Goal: Task Accomplishment & Management: Use online tool/utility

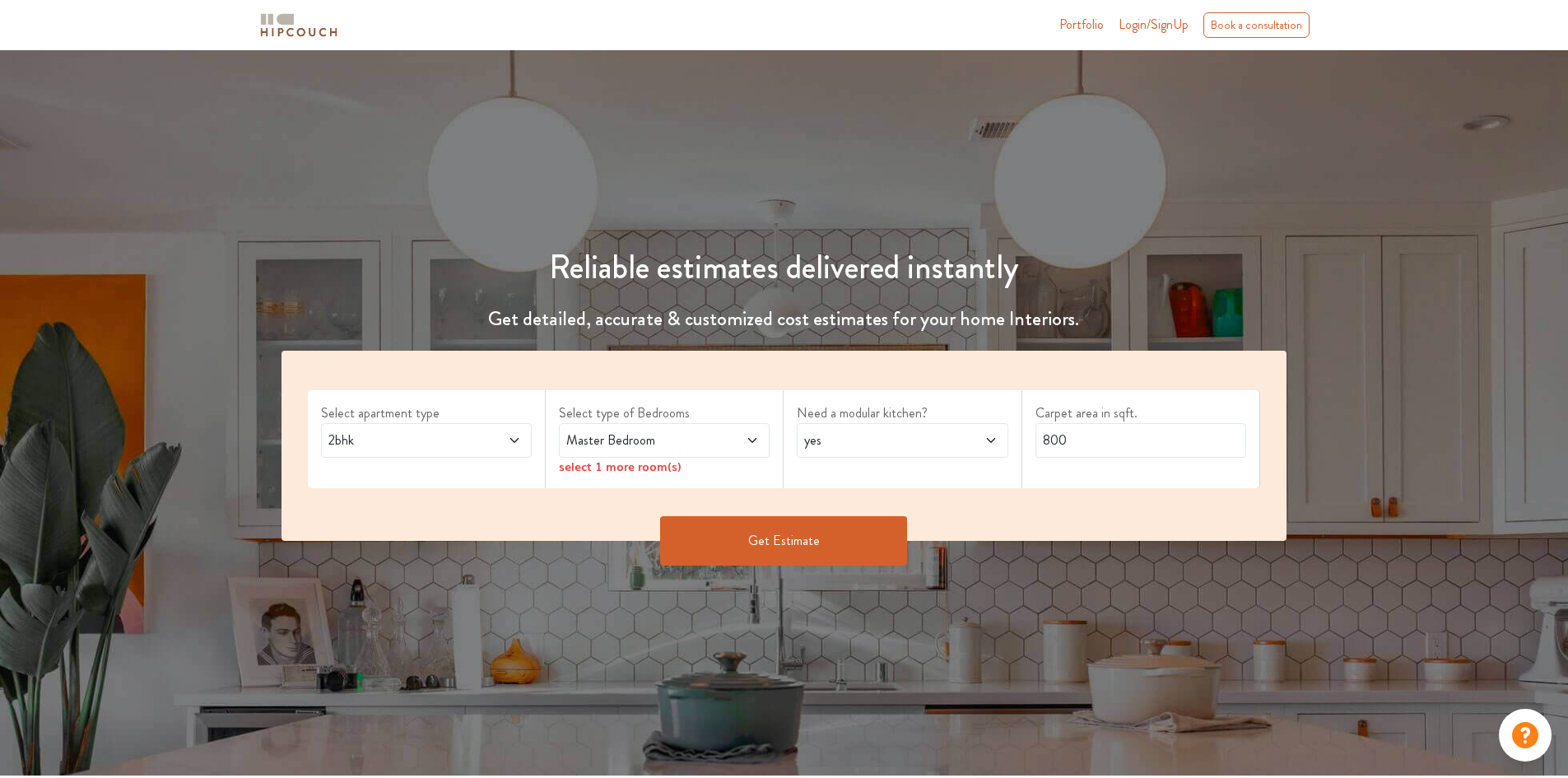
click at [508, 417] on label "Select apartment type" at bounding box center [426, 413] width 211 height 20
click at [507, 437] on span at bounding box center [496, 440] width 50 height 20
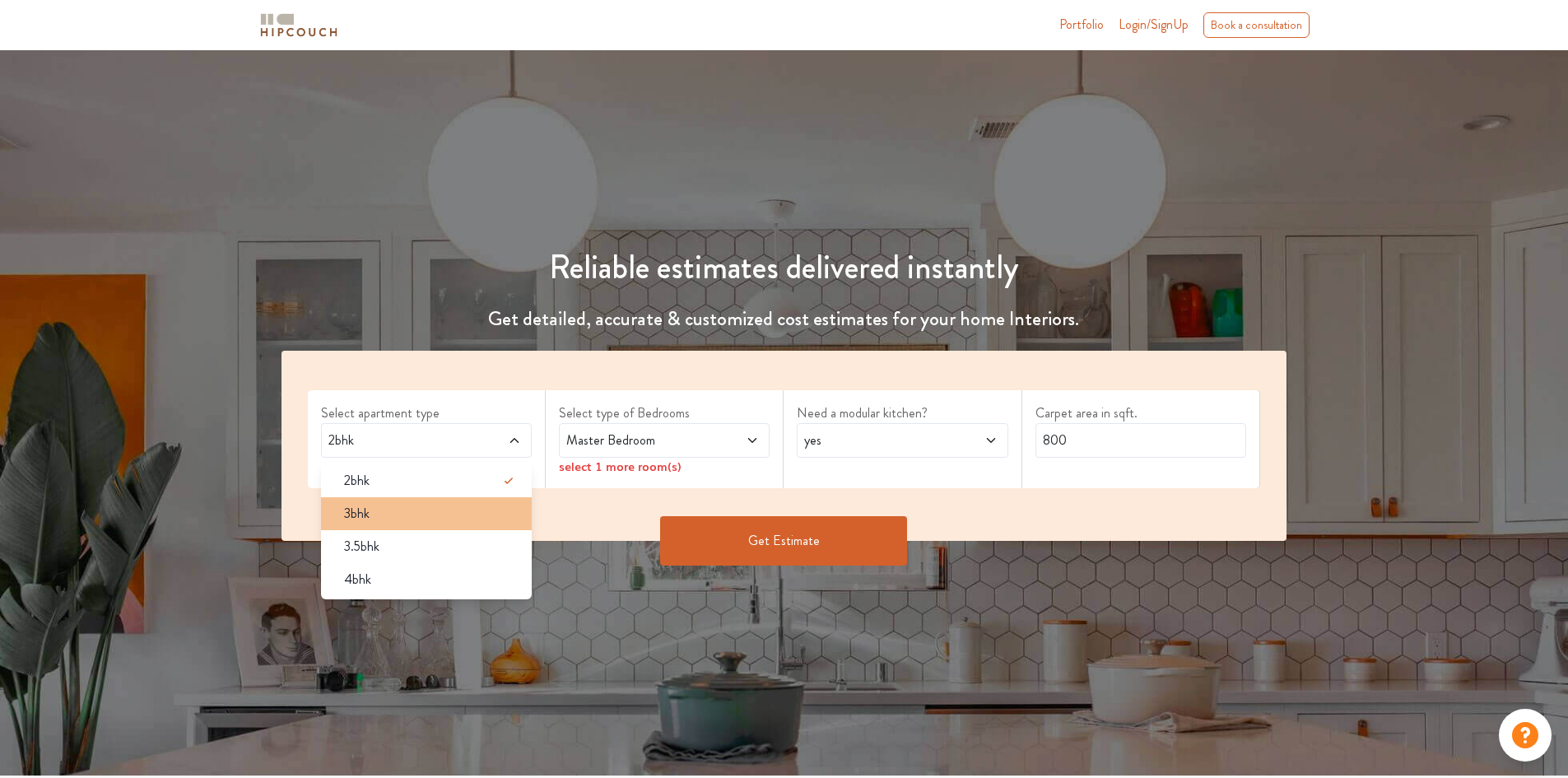
click at [437, 510] on div "3bhk" at bounding box center [431, 514] width 201 height 20
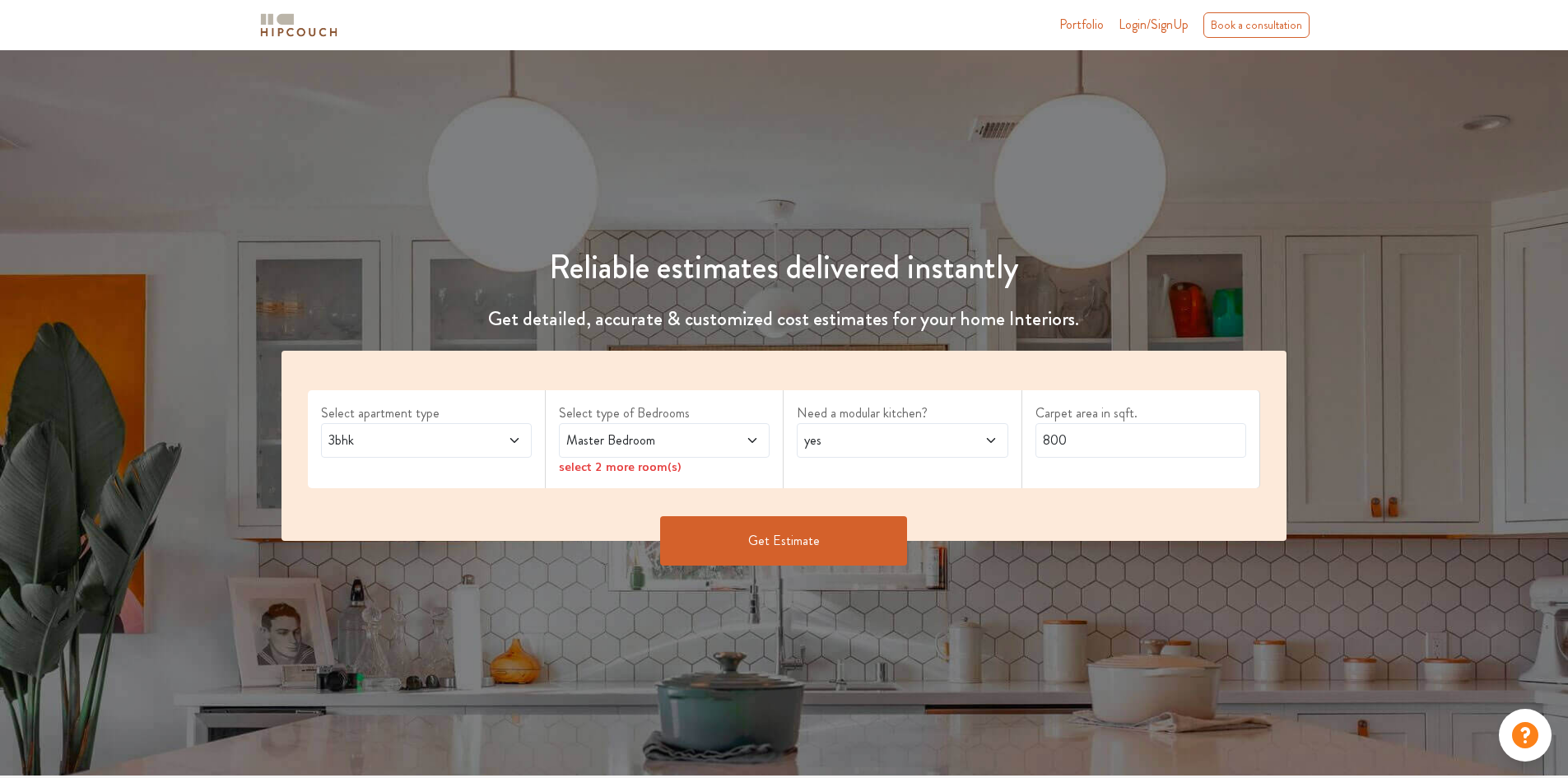
click at [705, 426] on div "Master Bedroom" at bounding box center [664, 440] width 211 height 34
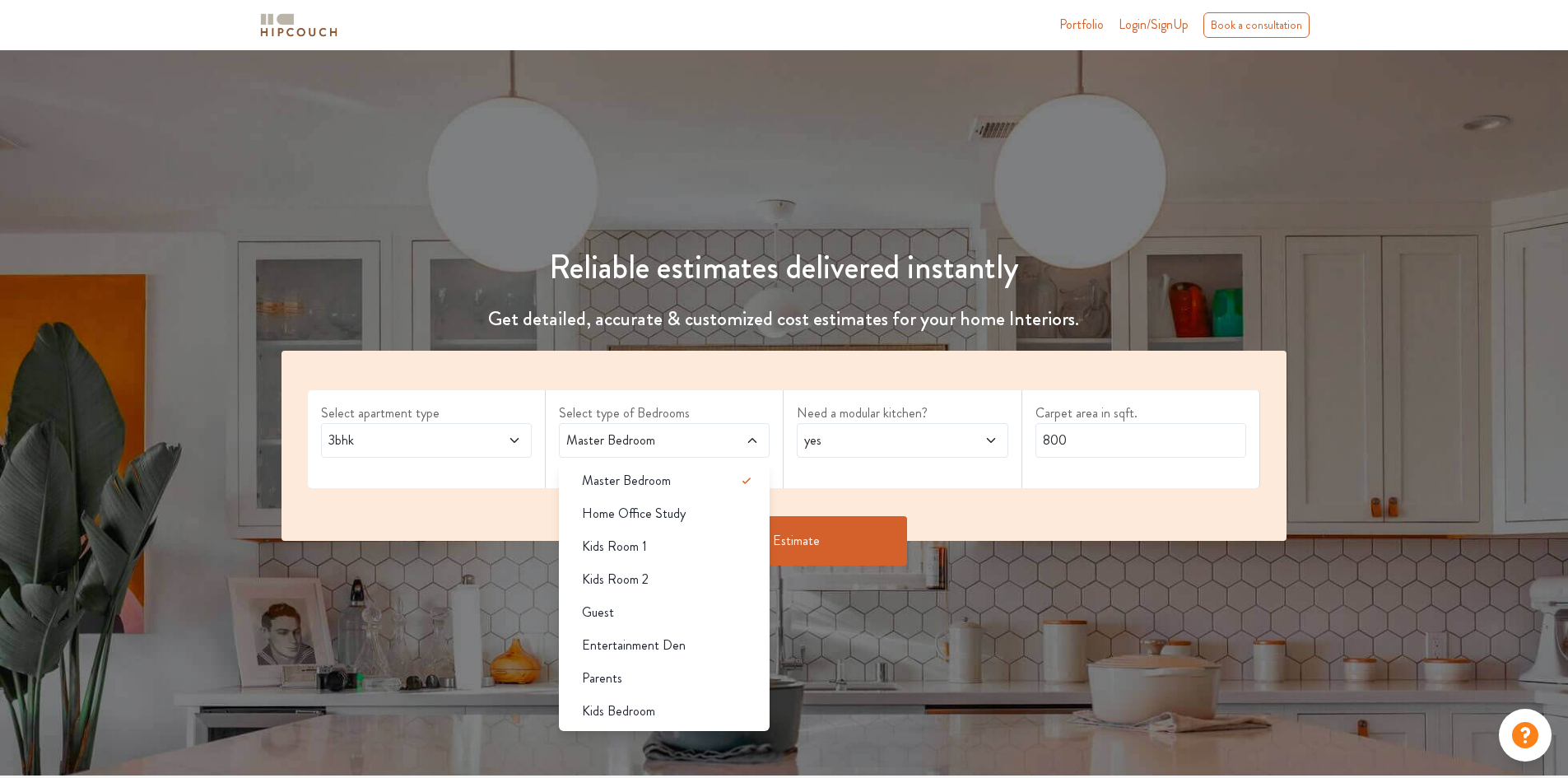
click at [739, 363] on div "Select apartment type 3bhk Select type of Bedrooms Master Bedroom Master Bedroo…" at bounding box center [784, 446] width 1005 height 190
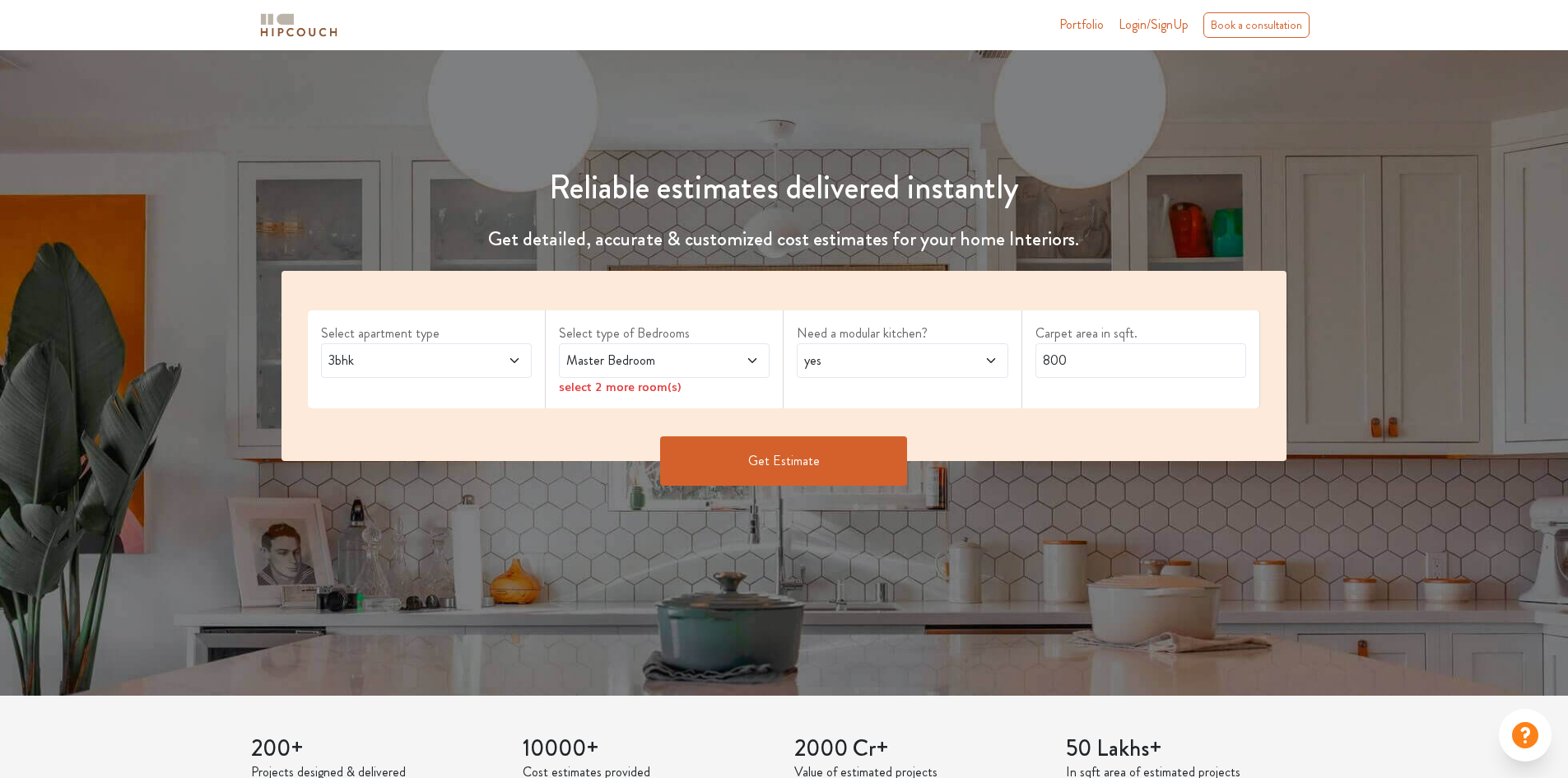
scroll to position [81, 0]
click at [654, 384] on div "select 2 more room(s)" at bounding box center [664, 385] width 211 height 17
click at [686, 364] on span "Master Bedroom" at bounding box center [637, 360] width 148 height 20
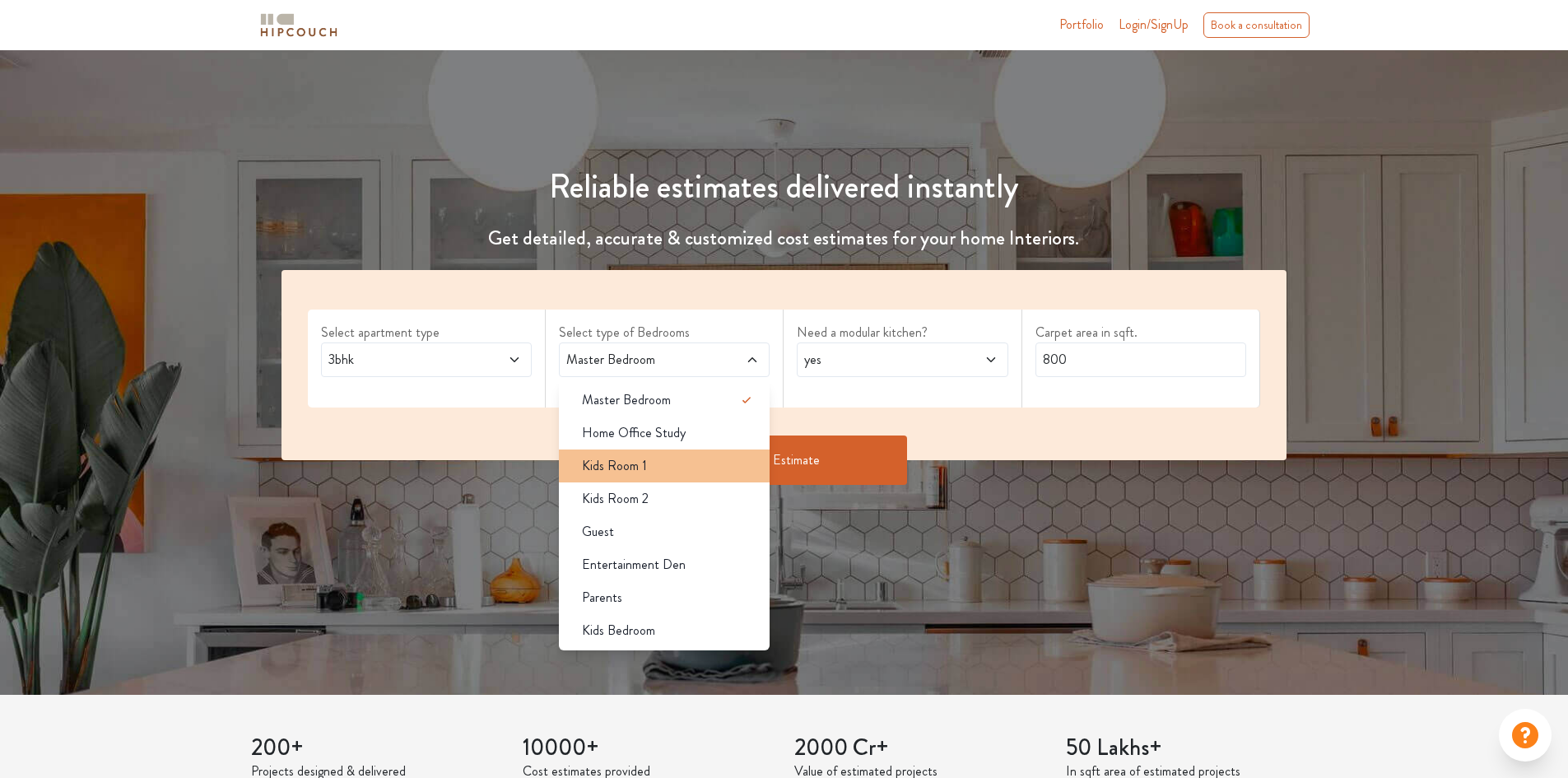
click at [680, 471] on div "Kids Room 1" at bounding box center [669, 466] width 201 height 20
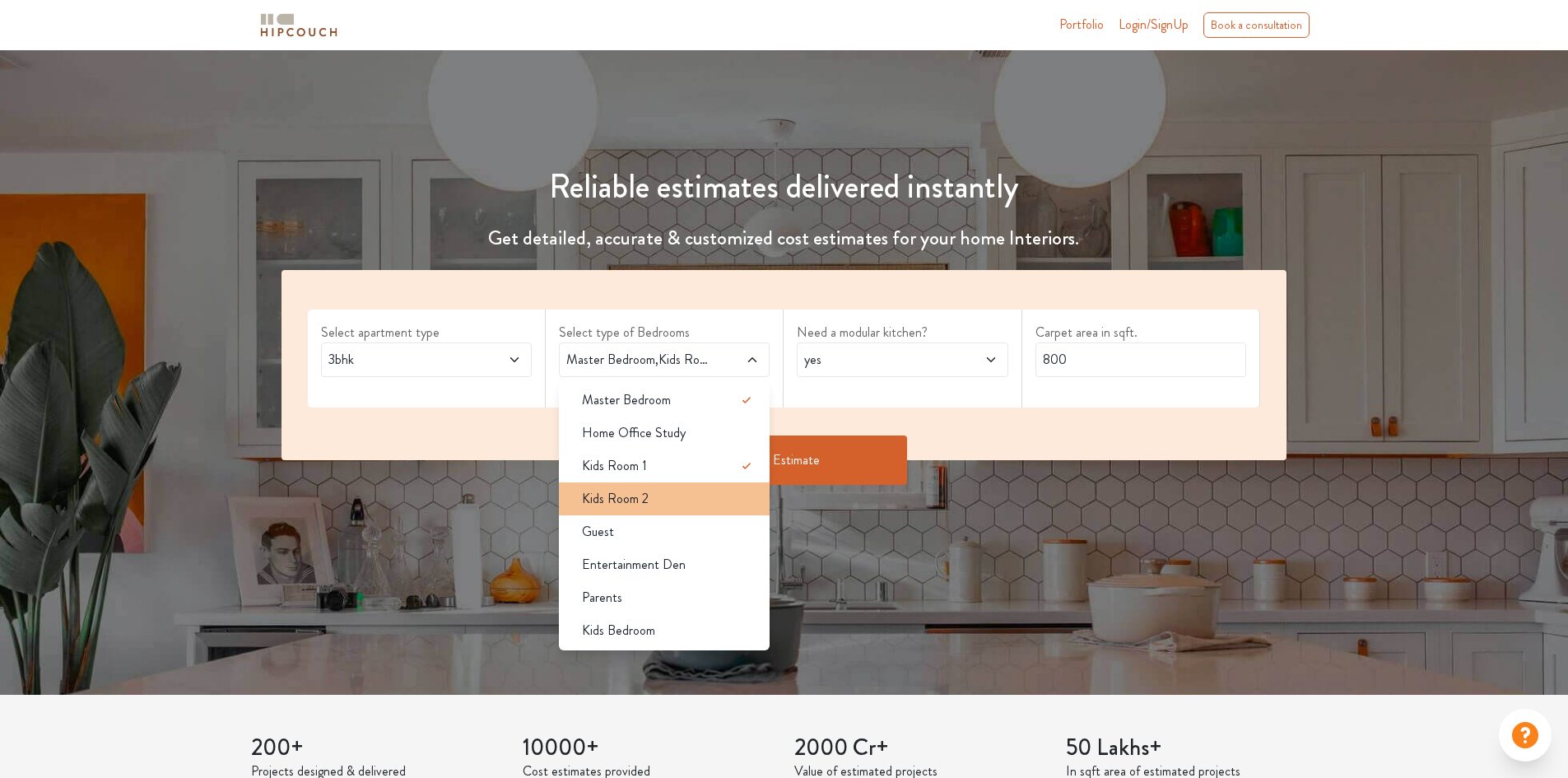
click at [678, 494] on div "Kids Room 2" at bounding box center [669, 499] width 201 height 20
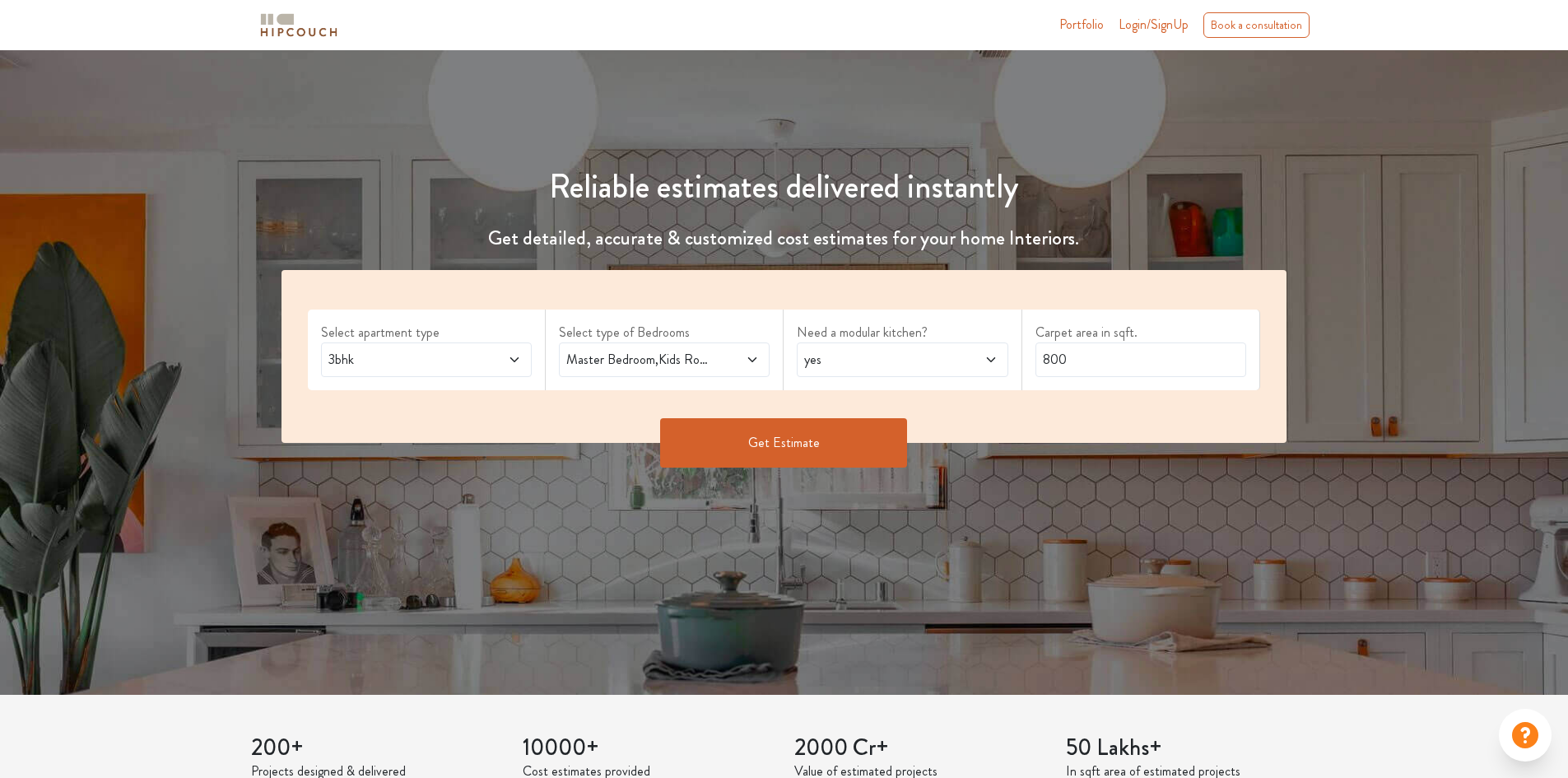
click at [747, 350] on span at bounding box center [735, 360] width 50 height 20
click at [906, 351] on span "yes" at bounding box center [874, 360] width 148 height 20
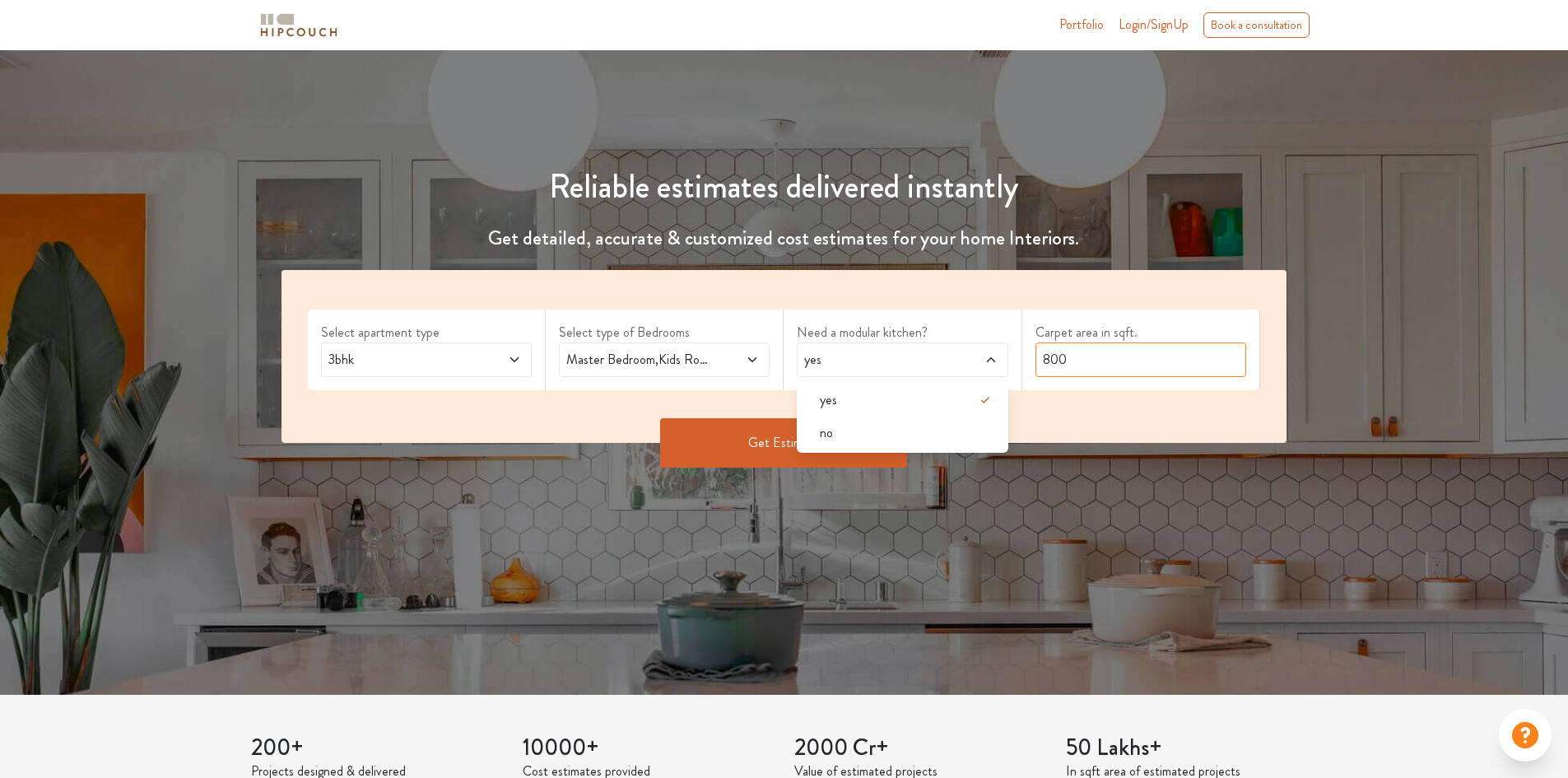
click at [1060, 359] on input "800" at bounding box center [1140, 360] width 211 height 34
drag, startPoint x: 1068, startPoint y: 358, endPoint x: 978, endPoint y: 364, distance: 90.2
click at [978, 364] on div "Select apartment type 3bhk Select type of Bedrooms Master Bedroom,Kids Room 1,K…" at bounding box center [784, 356] width 1005 height 173
type input "911"
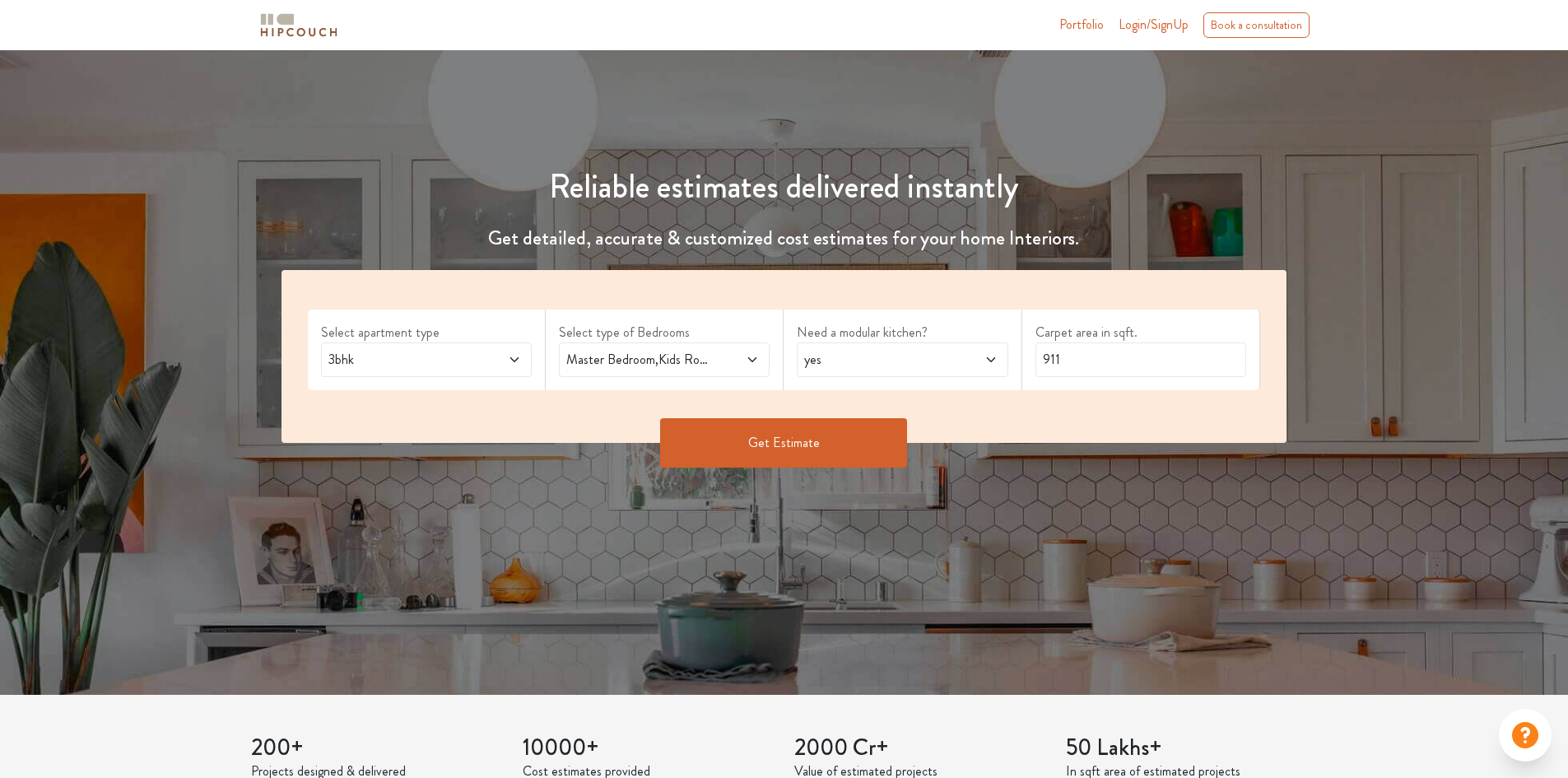
click at [744, 439] on button "Get Estimate" at bounding box center [784, 443] width 247 height 50
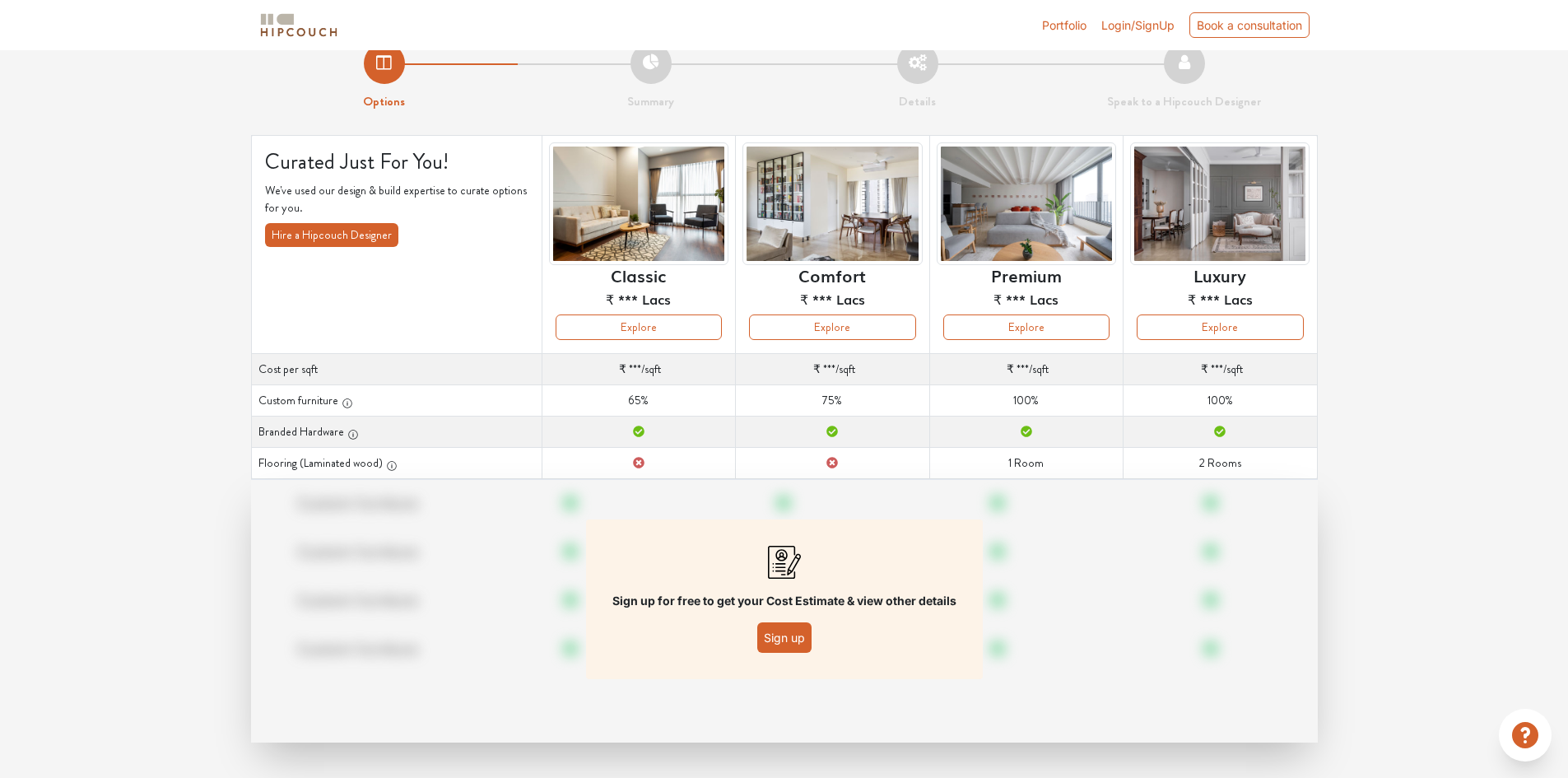
scroll to position [32, 0]
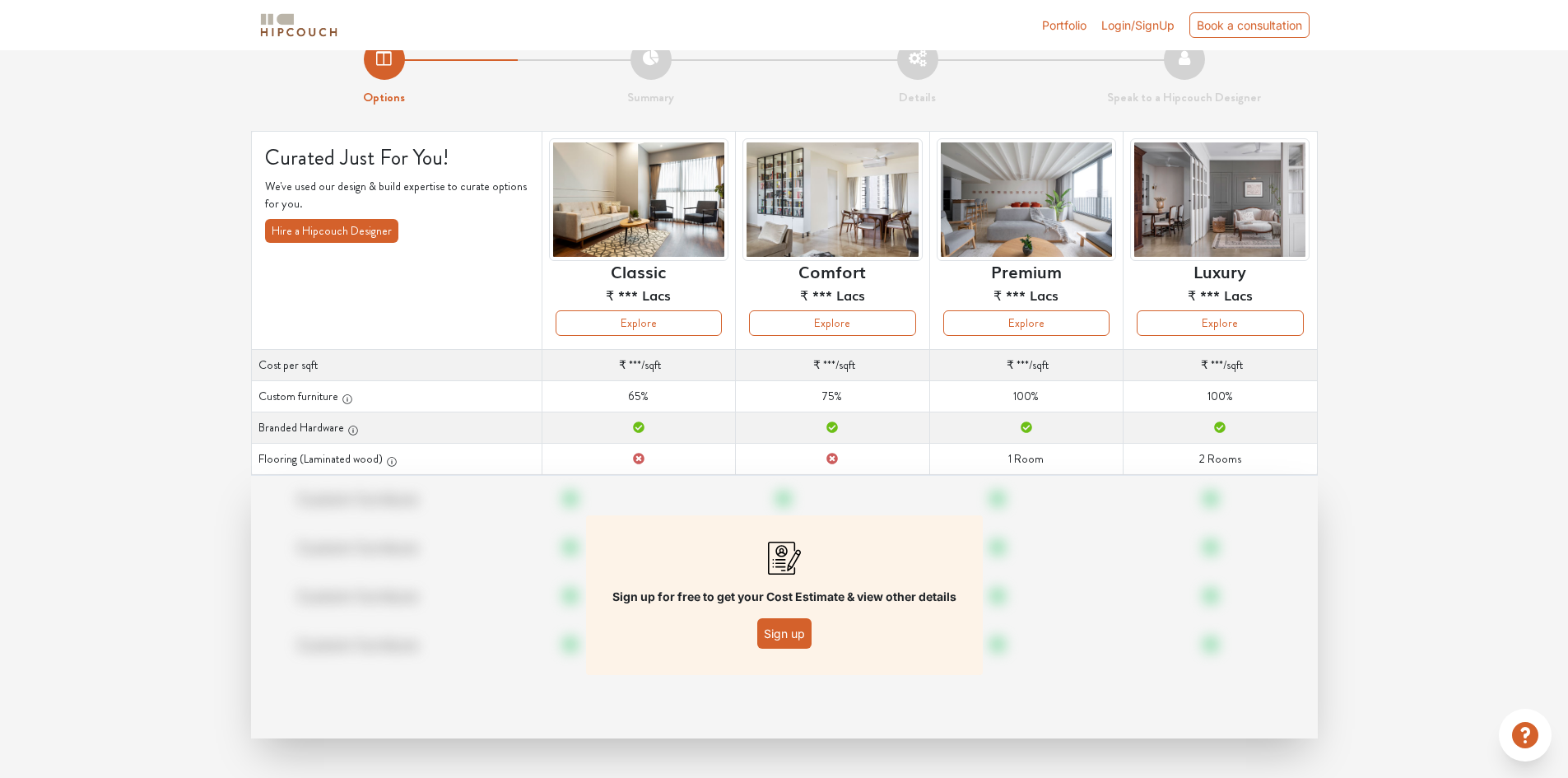
click at [776, 637] on button "Sign up" at bounding box center [784, 633] width 54 height 31
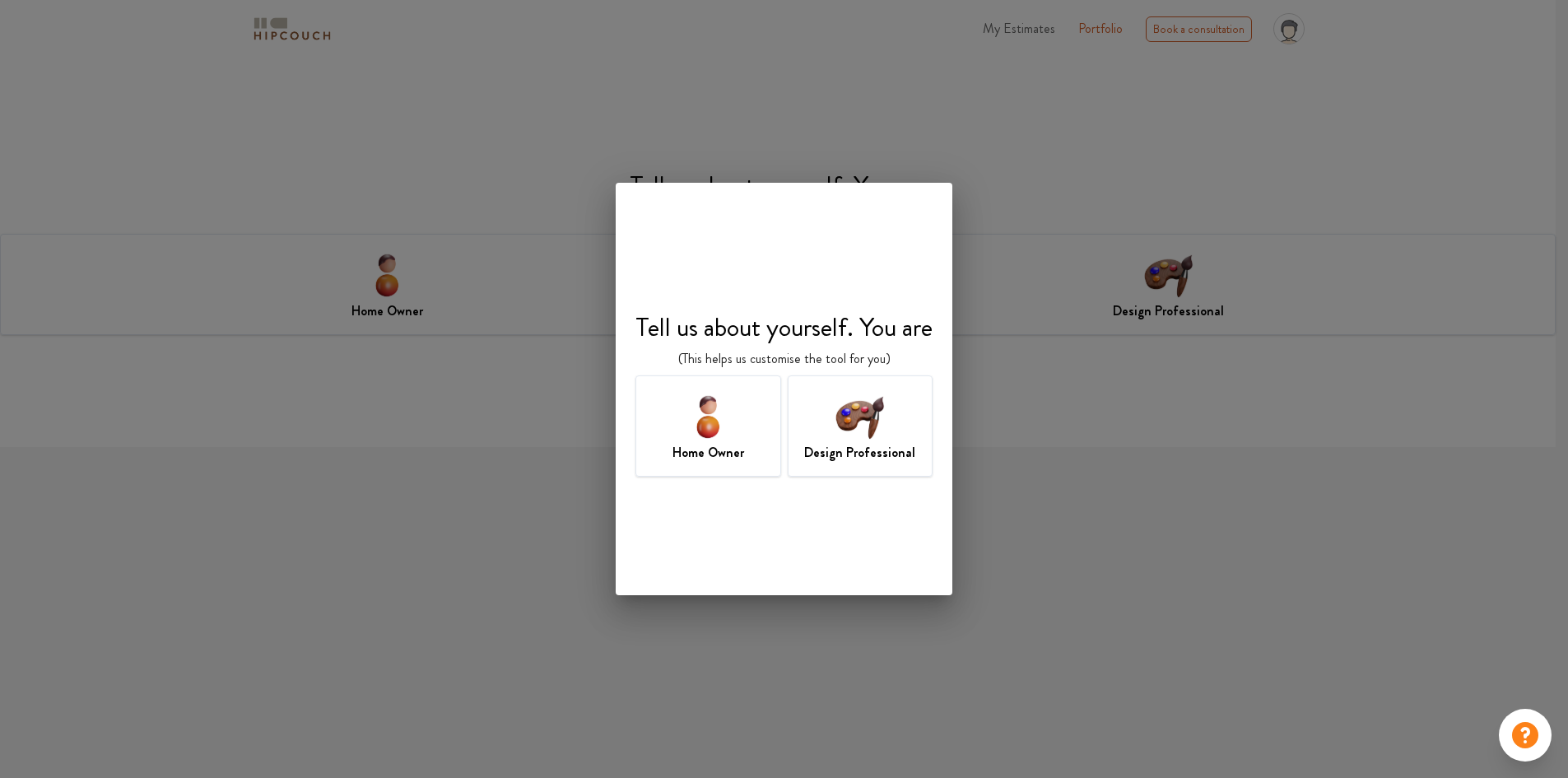
click at [807, 420] on div "Design Professional" at bounding box center [861, 426] width 146 height 101
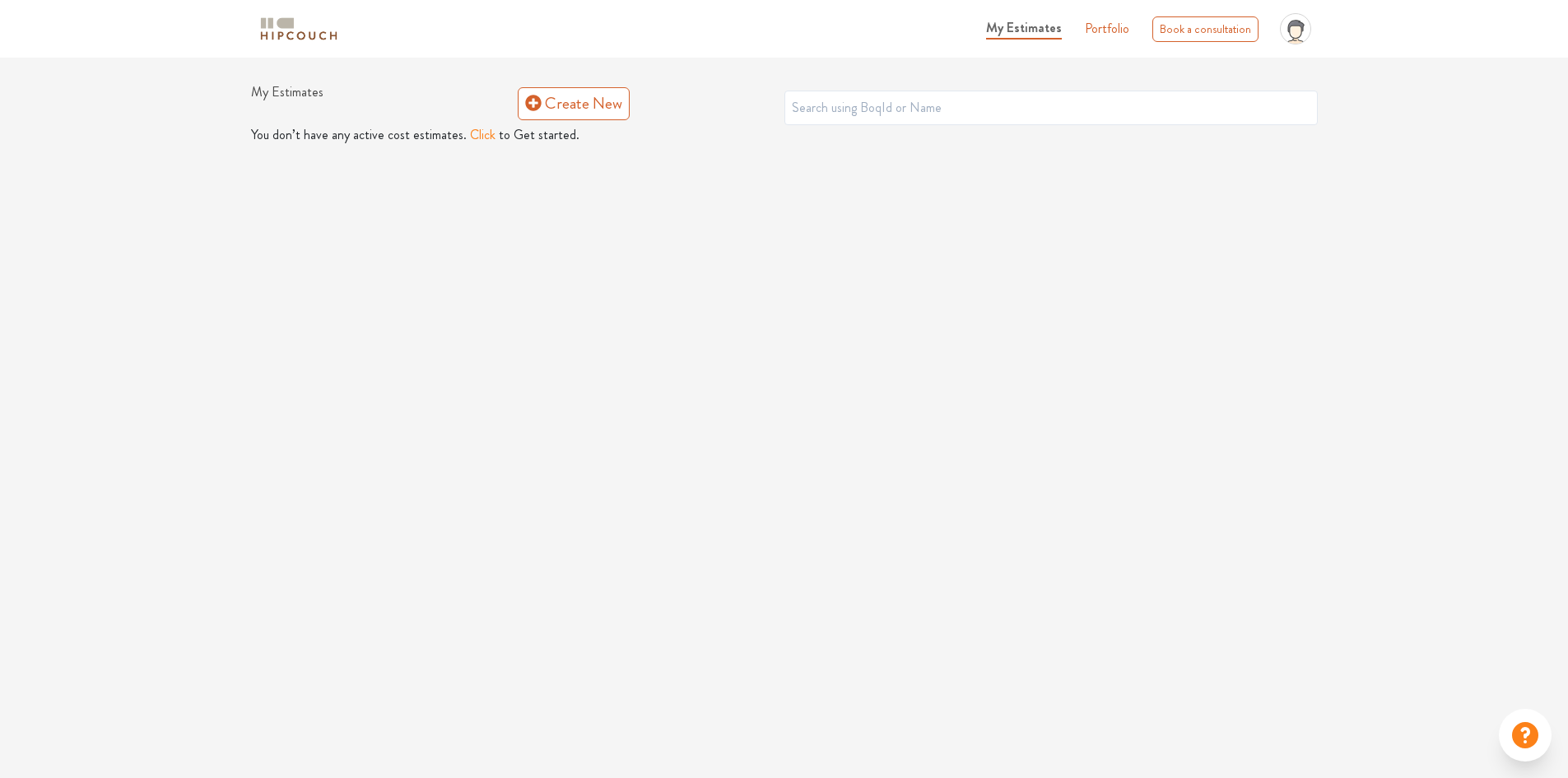
click at [1107, 29] on link "Portfolio" at bounding box center [1107, 29] width 44 height 20
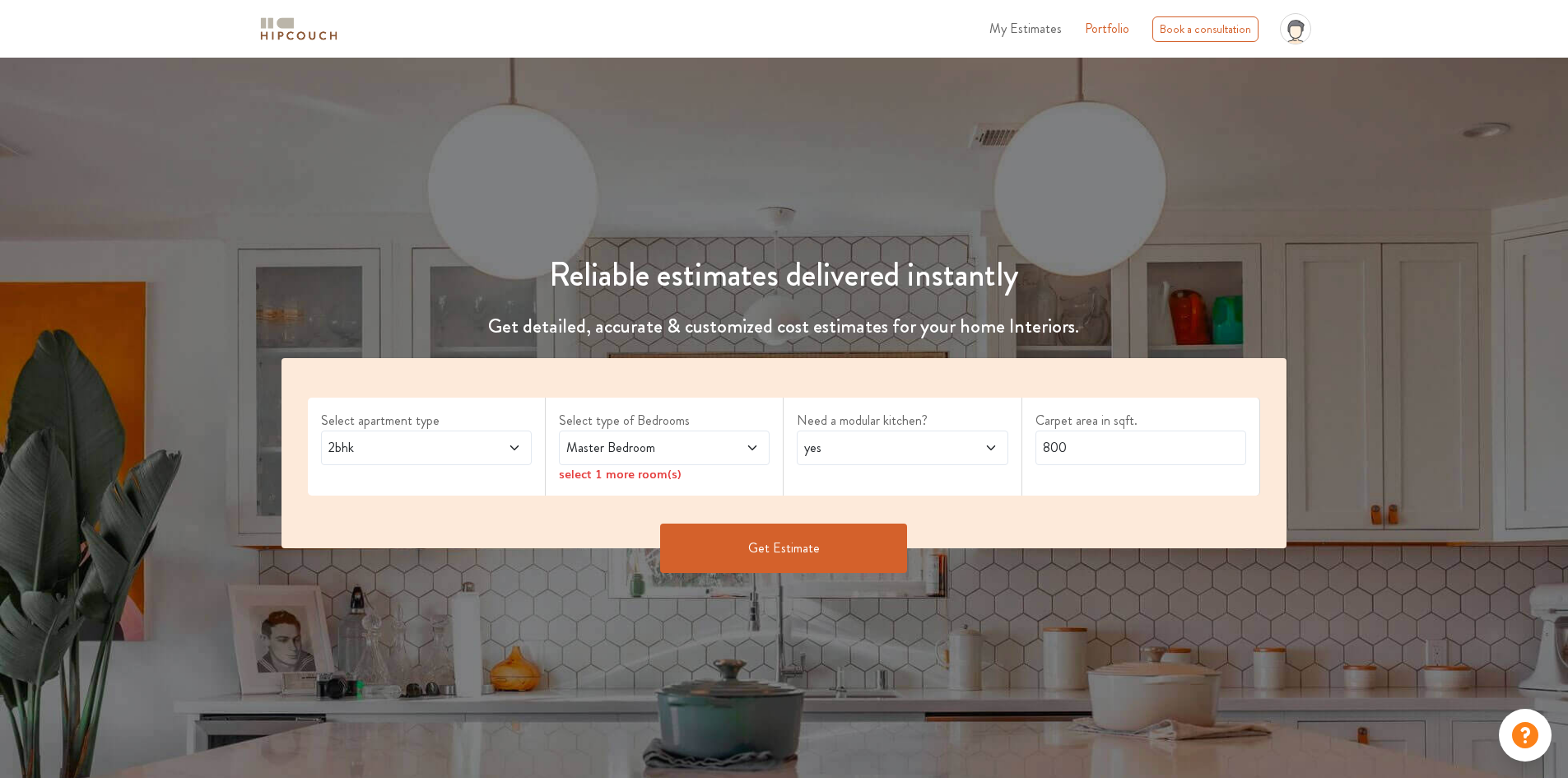
click at [608, 455] on span "Master Bedroom" at bounding box center [637, 447] width 148 height 20
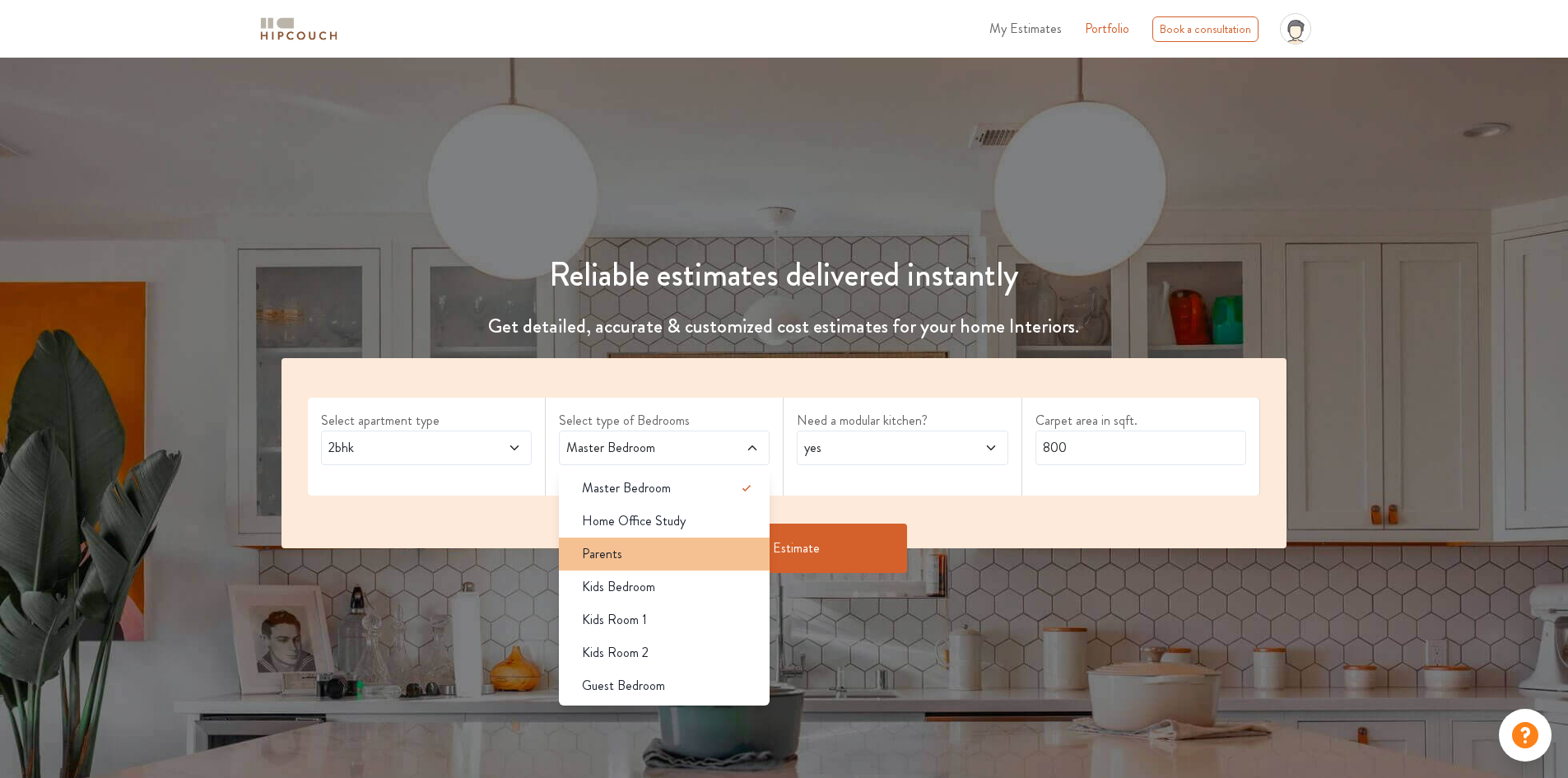
click at [627, 563] on li "Parents" at bounding box center [664, 553] width 211 height 33
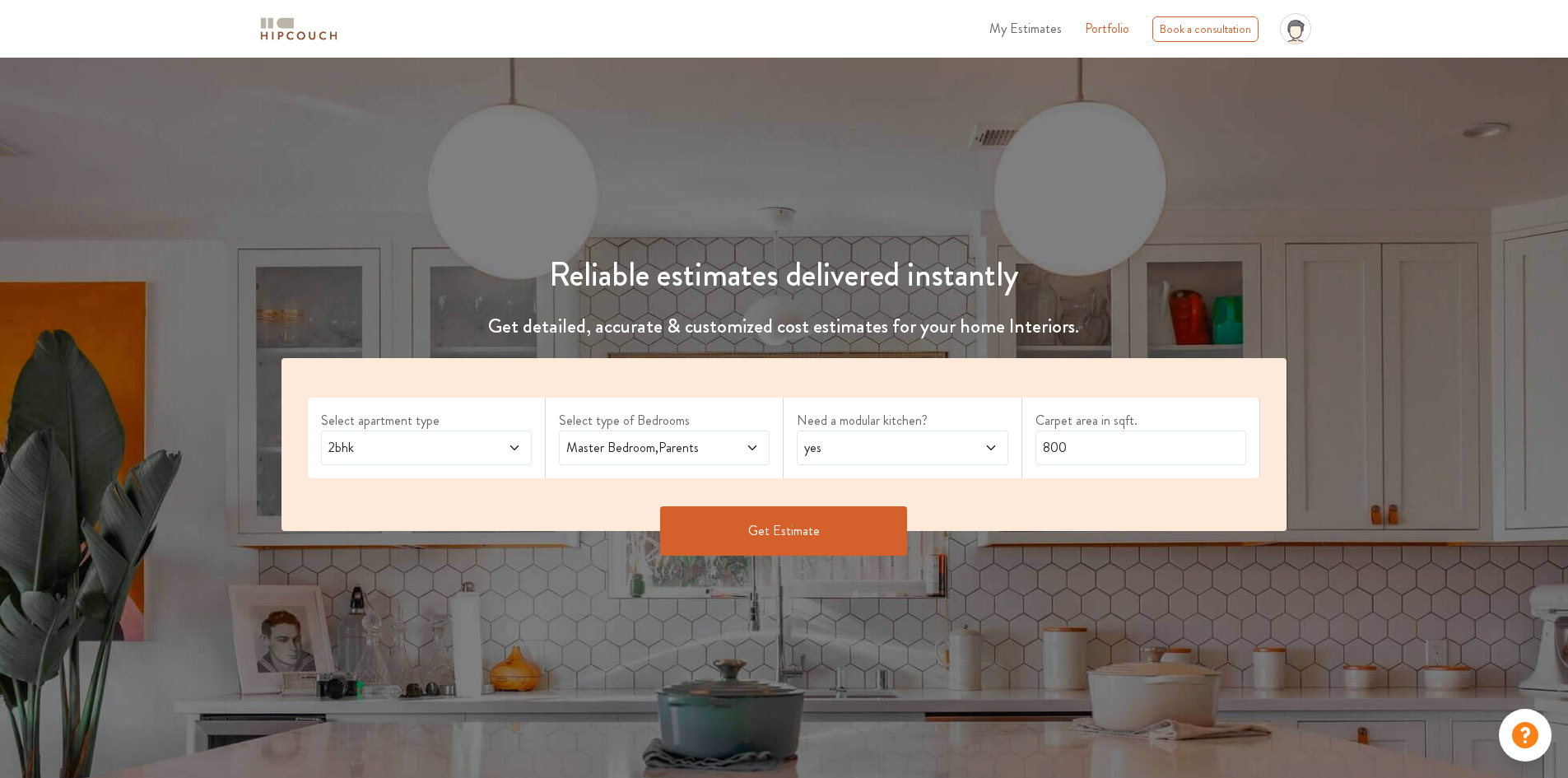
click at [660, 437] on span "Master Bedroom,Parents" at bounding box center [637, 447] width 148 height 20
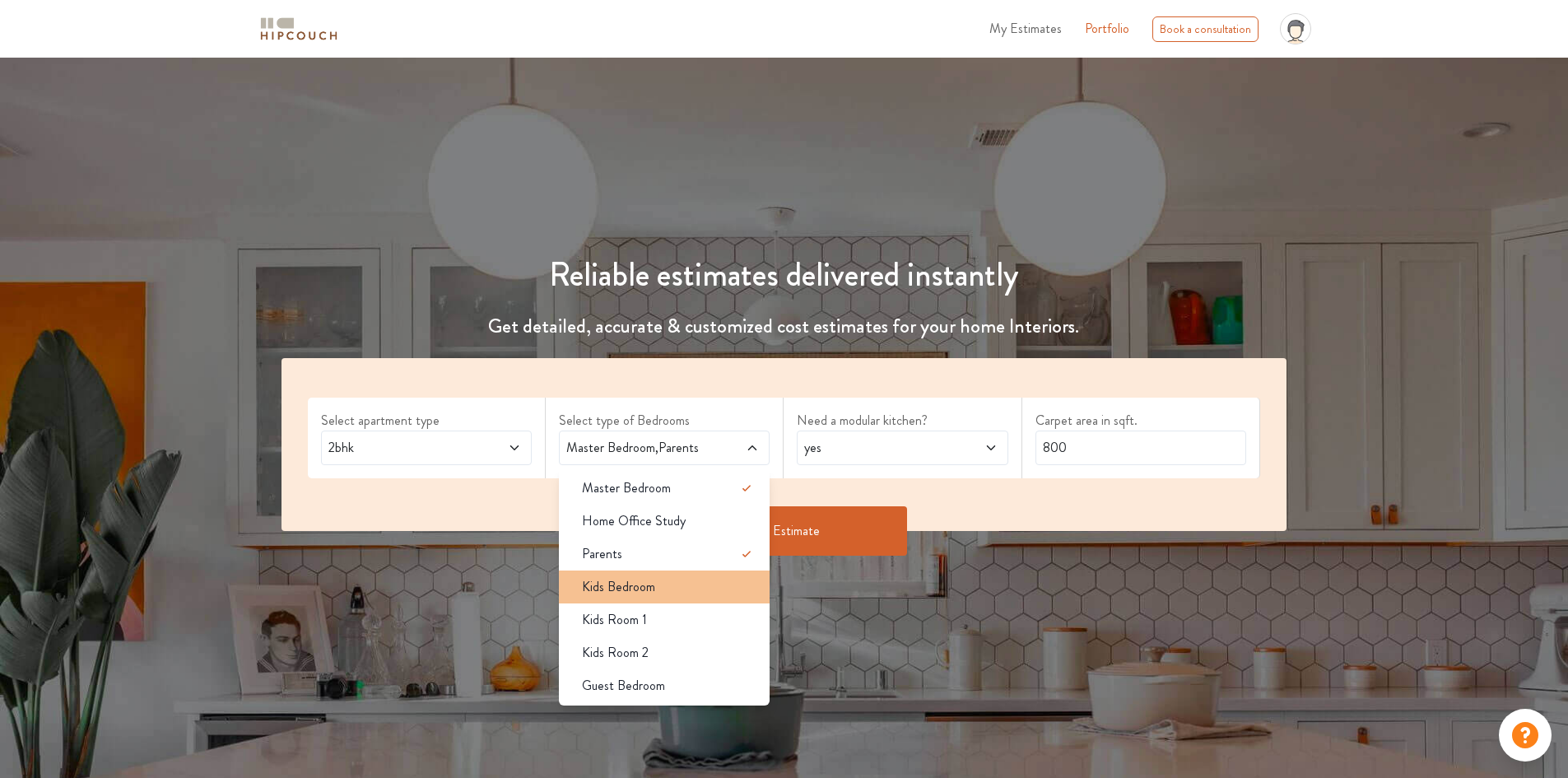
click at [678, 593] on div "Kids Bedroom" at bounding box center [669, 587] width 201 height 20
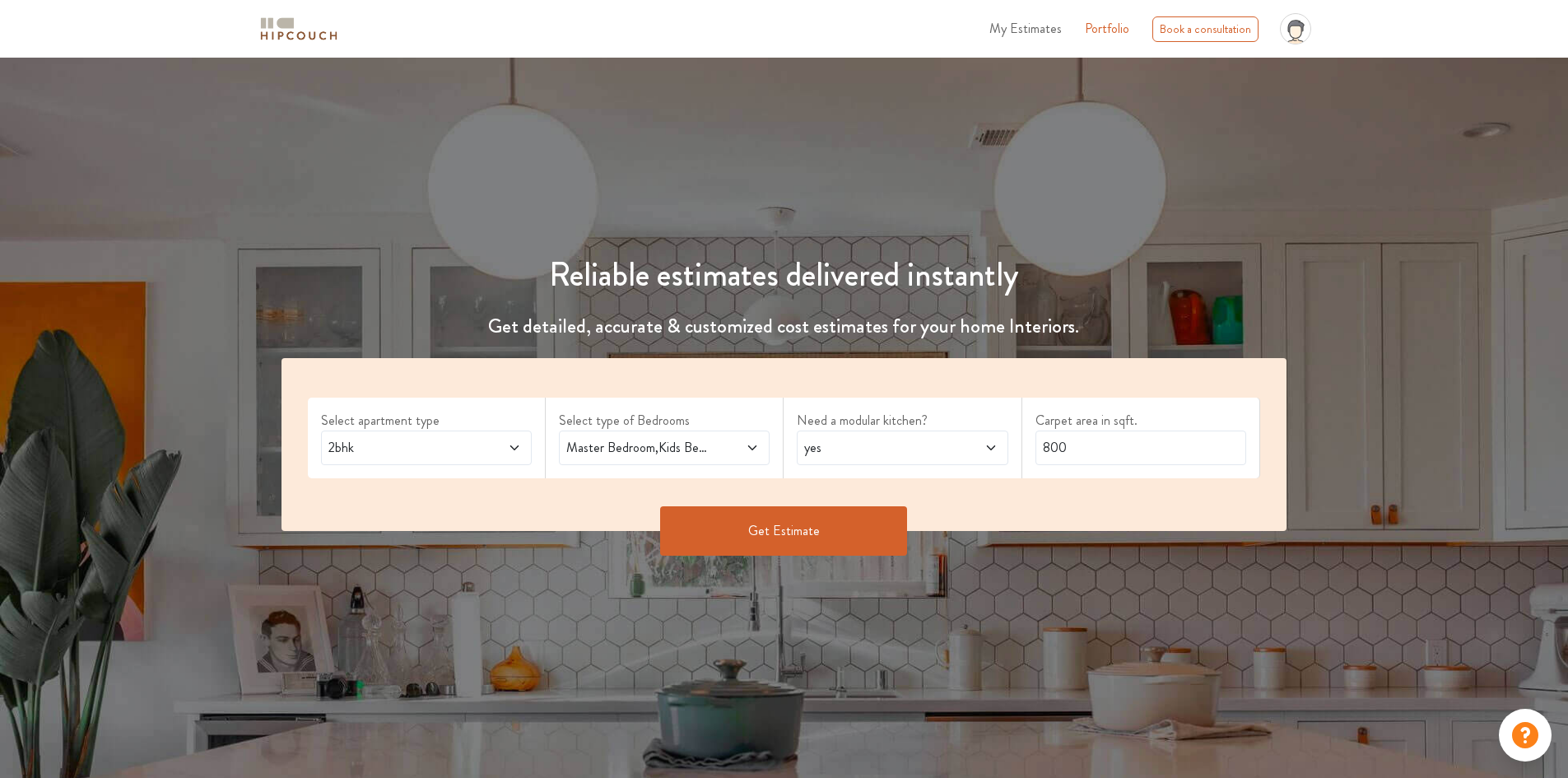
click at [867, 452] on span "yes" at bounding box center [874, 447] width 148 height 20
click at [843, 522] on div "no" at bounding box center [908, 521] width 201 height 20
drag, startPoint x: 1111, startPoint y: 442, endPoint x: 952, endPoint y: 453, distance: 159.4
click at [952, 453] on div "Select apartment type 2bhk Select type of Bedrooms Master Bedroom,Kids Bedroom …" at bounding box center [784, 444] width 1005 height 173
type input "911"
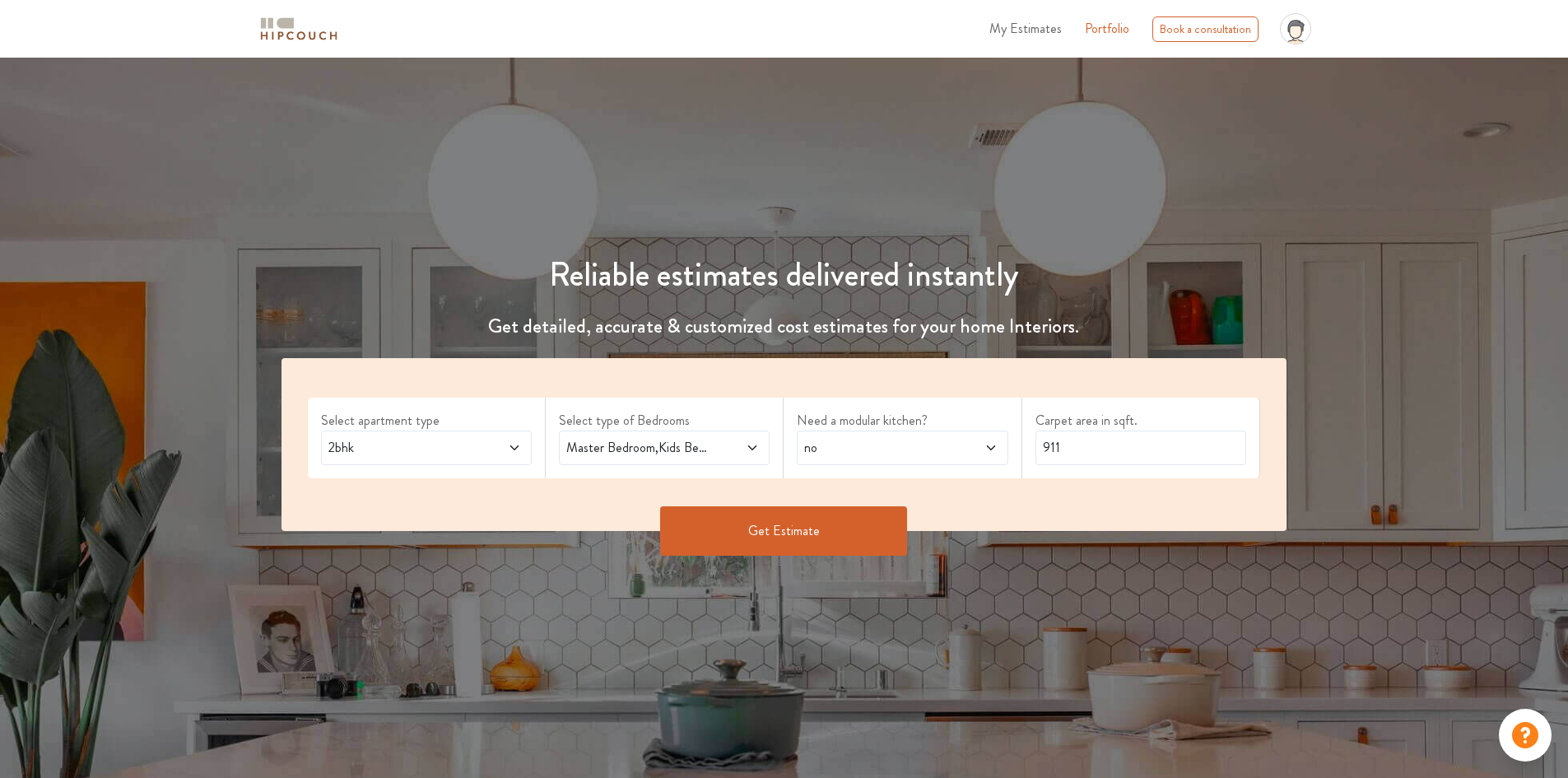
click at [520, 446] on icon at bounding box center [515, 447] width 14 height 14
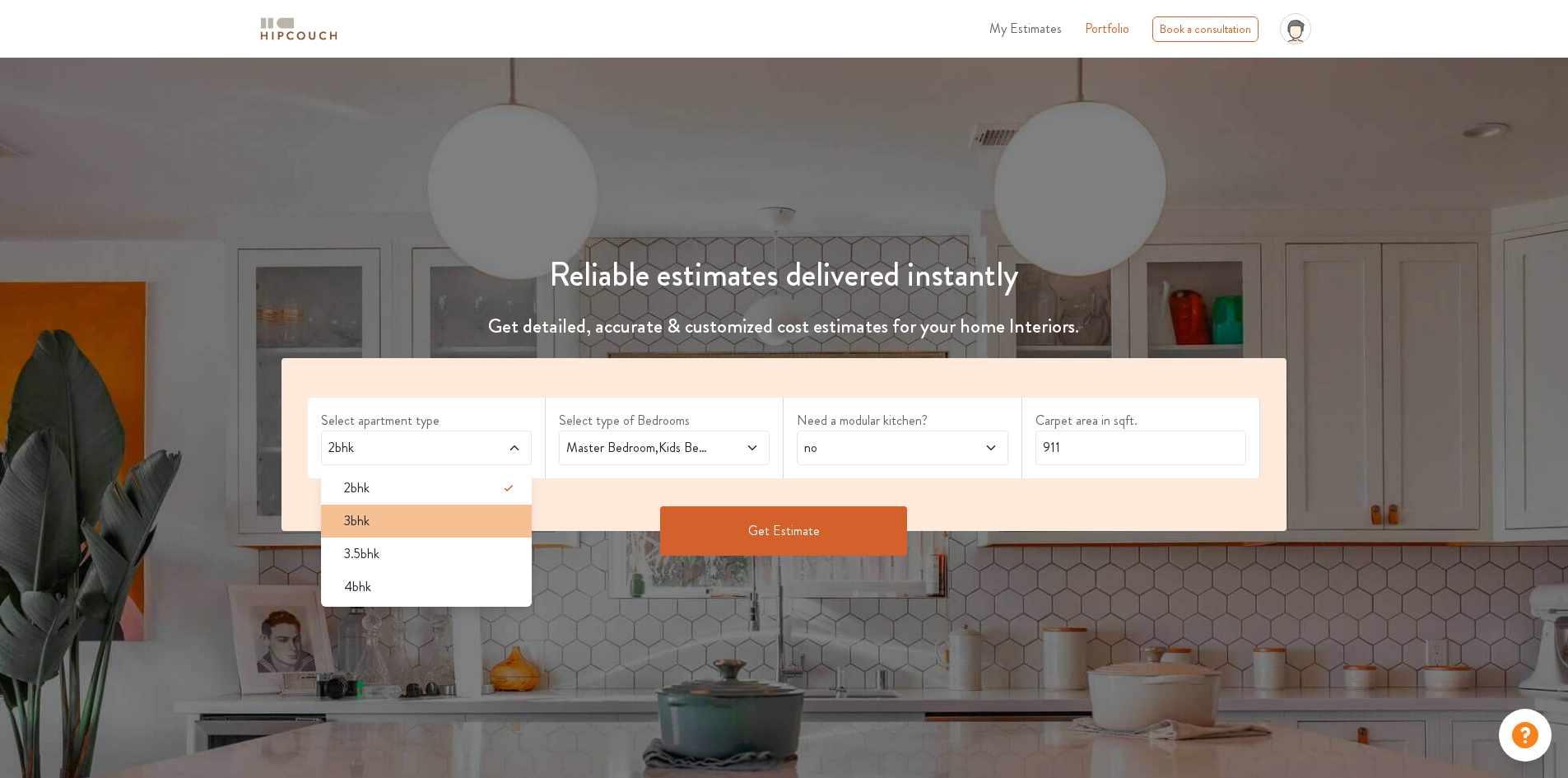
click at [370, 524] on div "3bhk" at bounding box center [431, 521] width 201 height 20
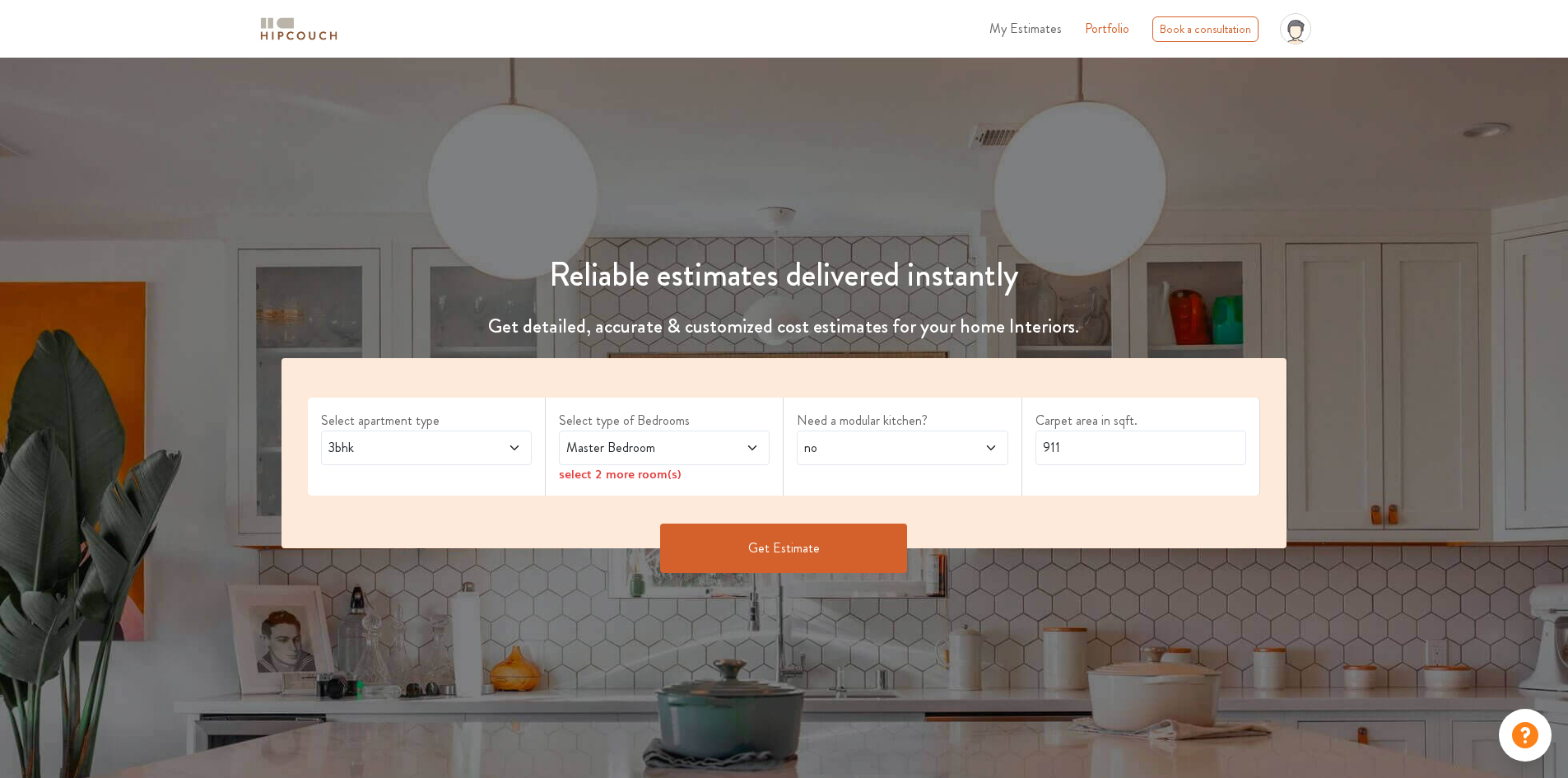
click at [635, 441] on span "Master Bedroom" at bounding box center [637, 447] width 148 height 20
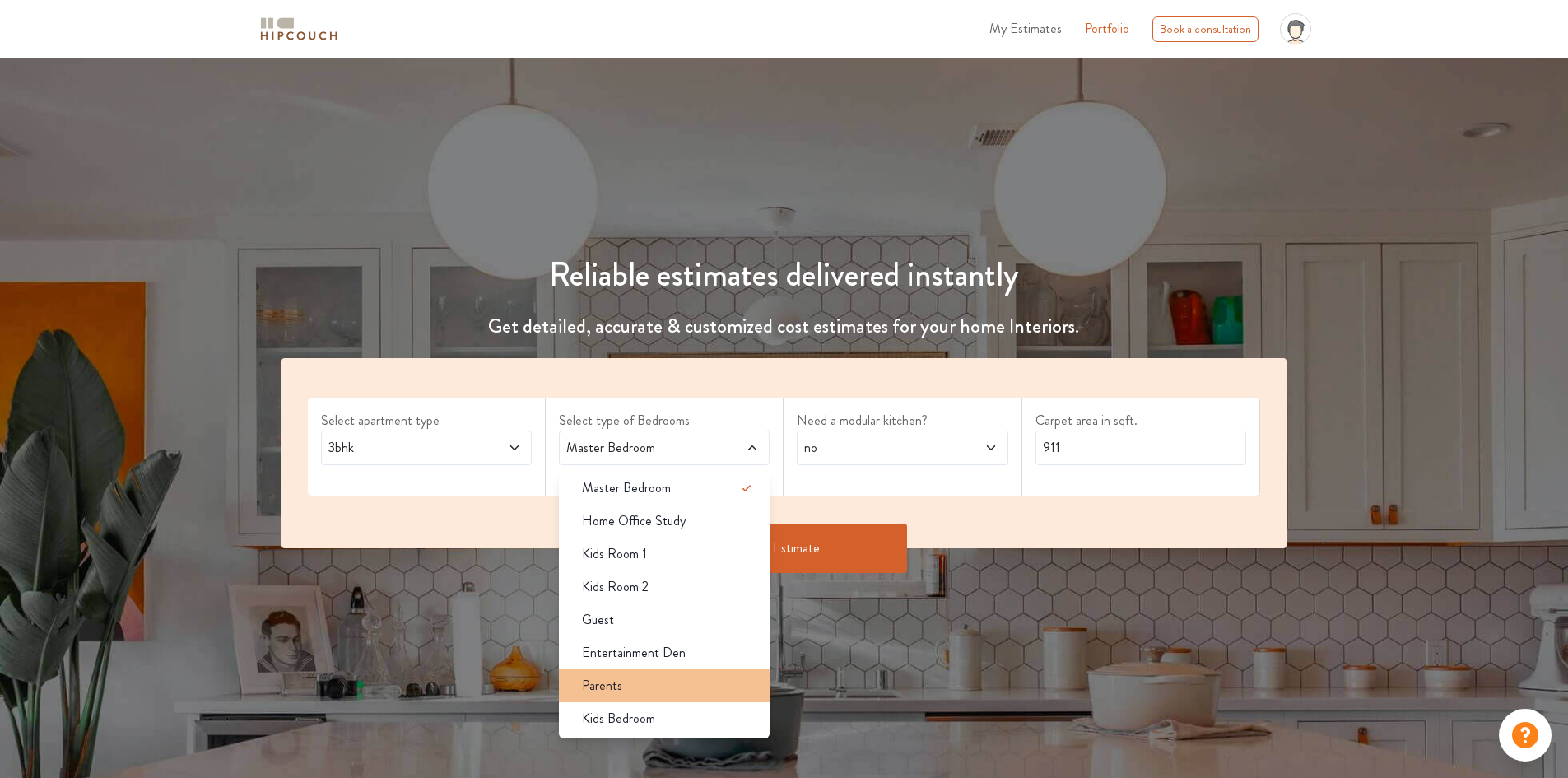
click at [669, 687] on div "Parents" at bounding box center [669, 686] width 201 height 20
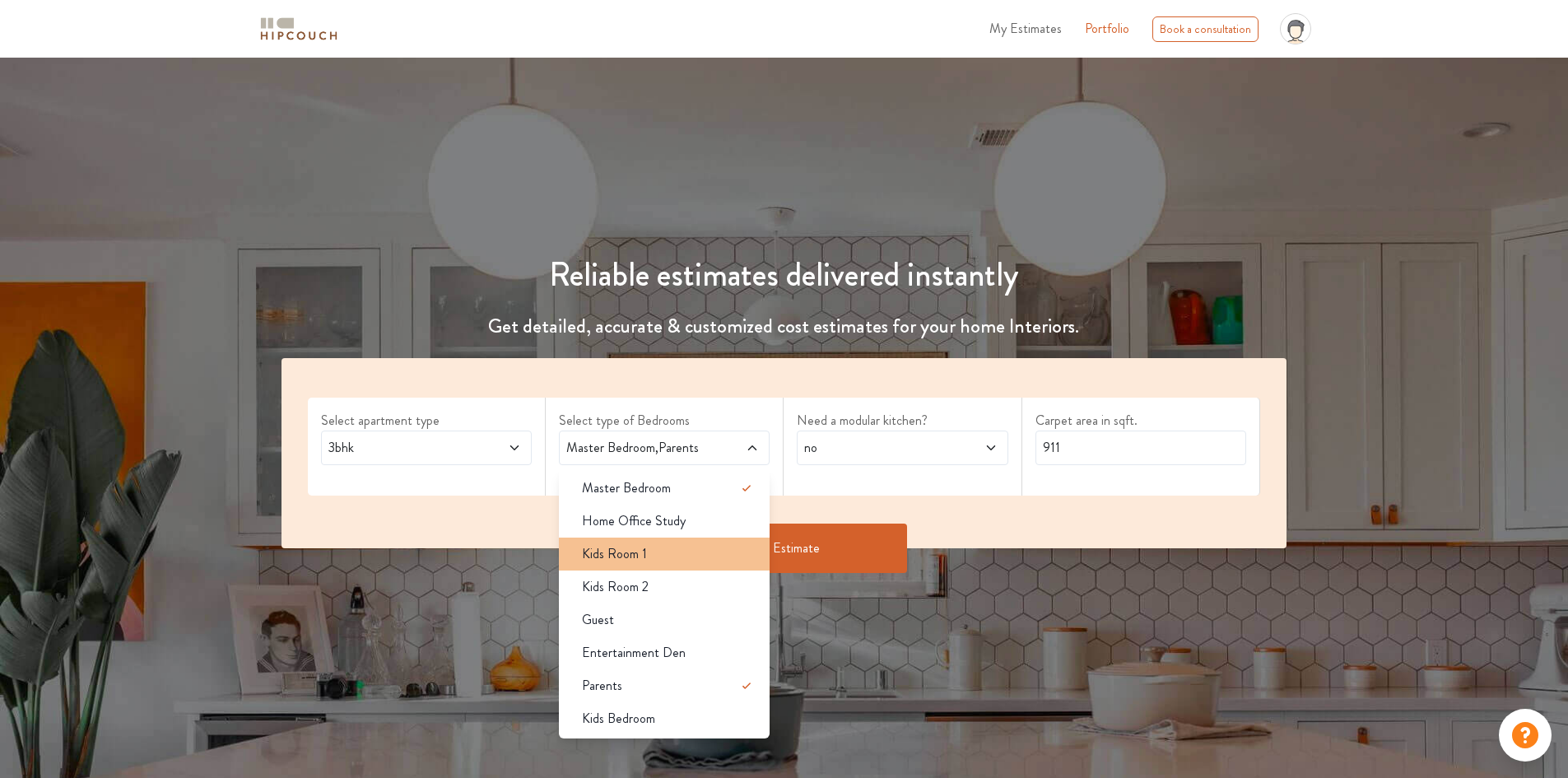
click at [669, 552] on div "Kids Room 1" at bounding box center [669, 554] width 201 height 20
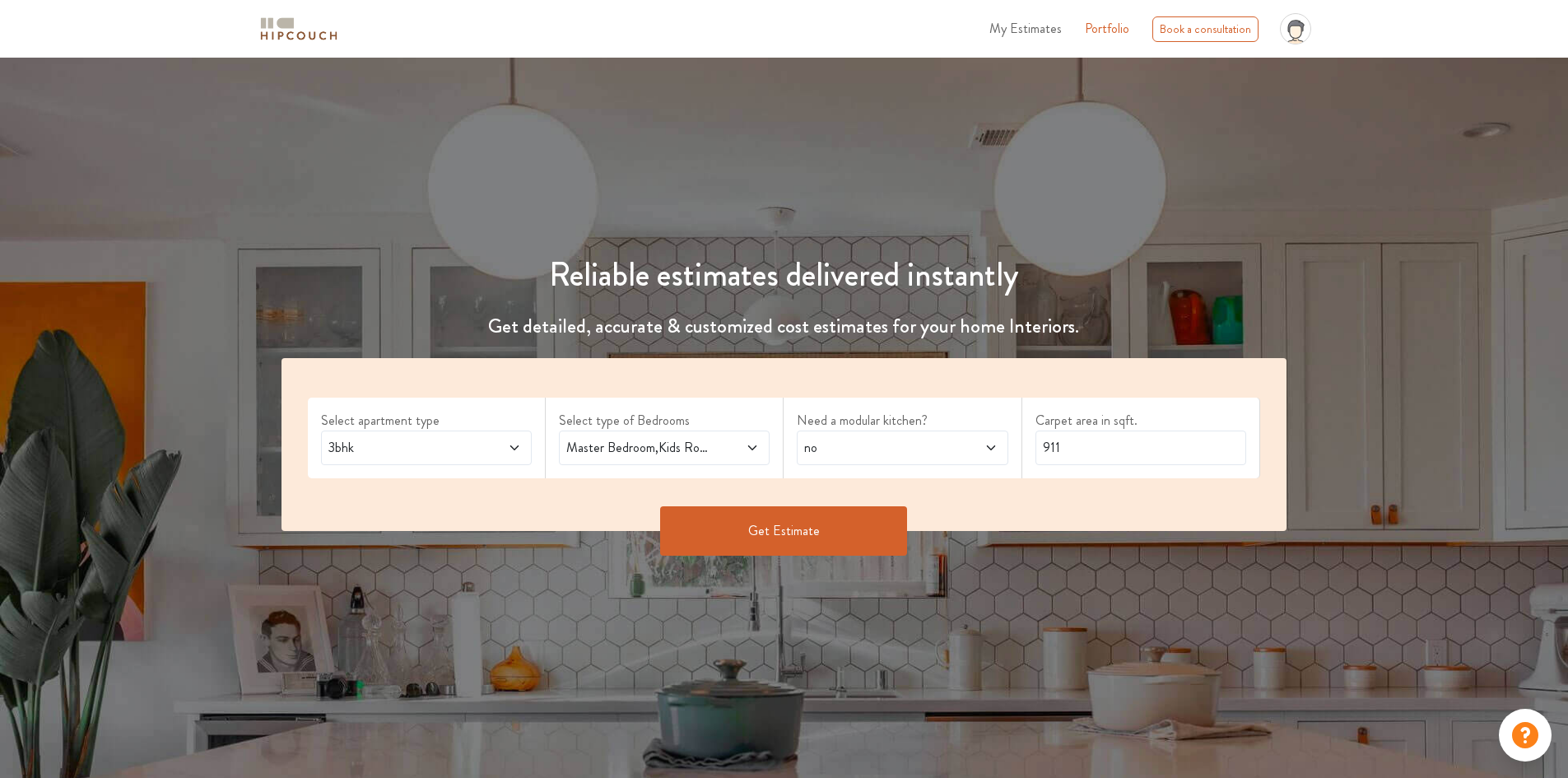
click at [742, 533] on button "Get Estimate" at bounding box center [784, 531] width 247 height 50
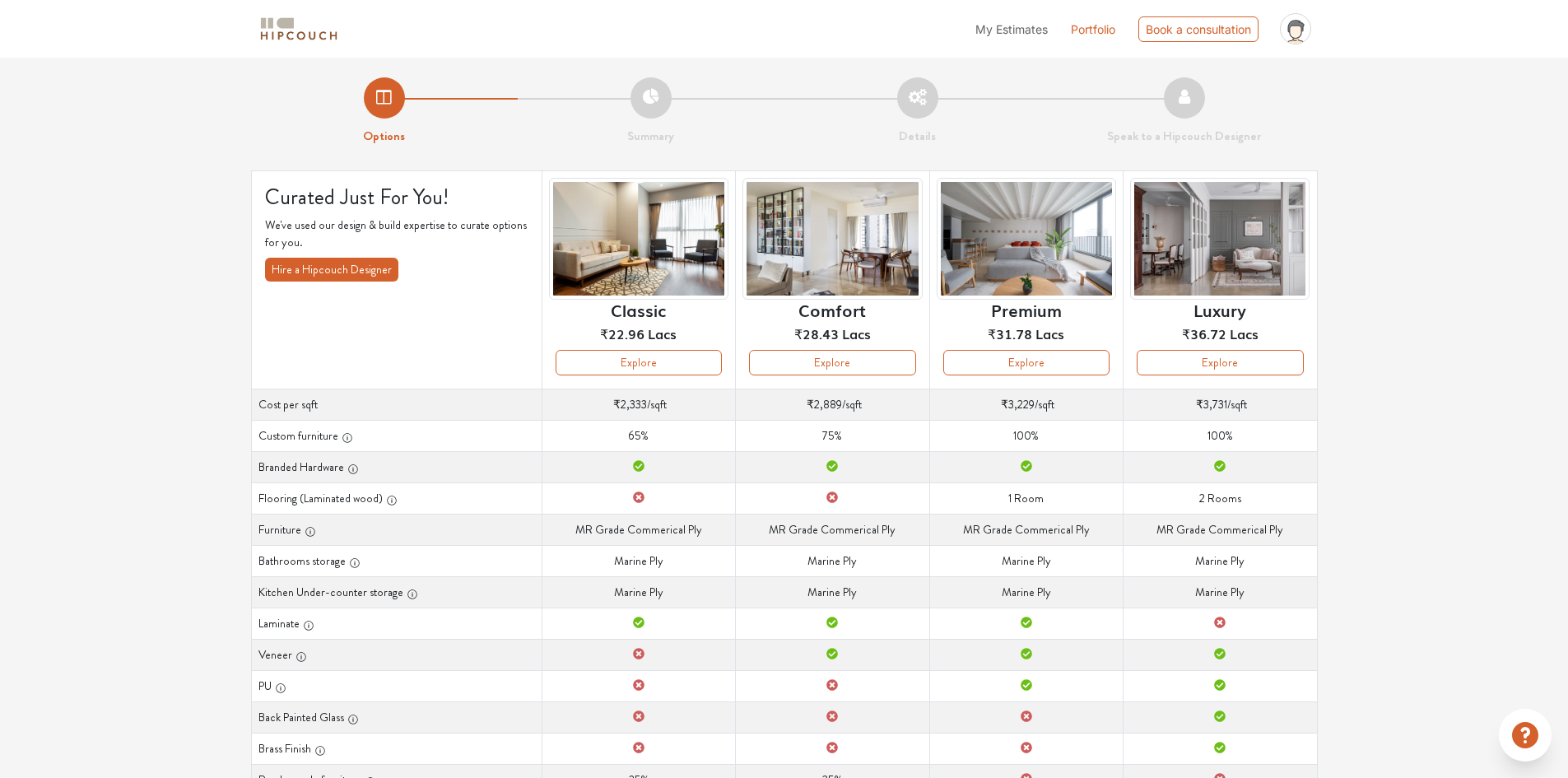
click at [1403, 319] on div "Options Summary Details Speak to a Hipcouch Designer Curated Just For You! We'v…" at bounding box center [784, 509] width 1568 height 903
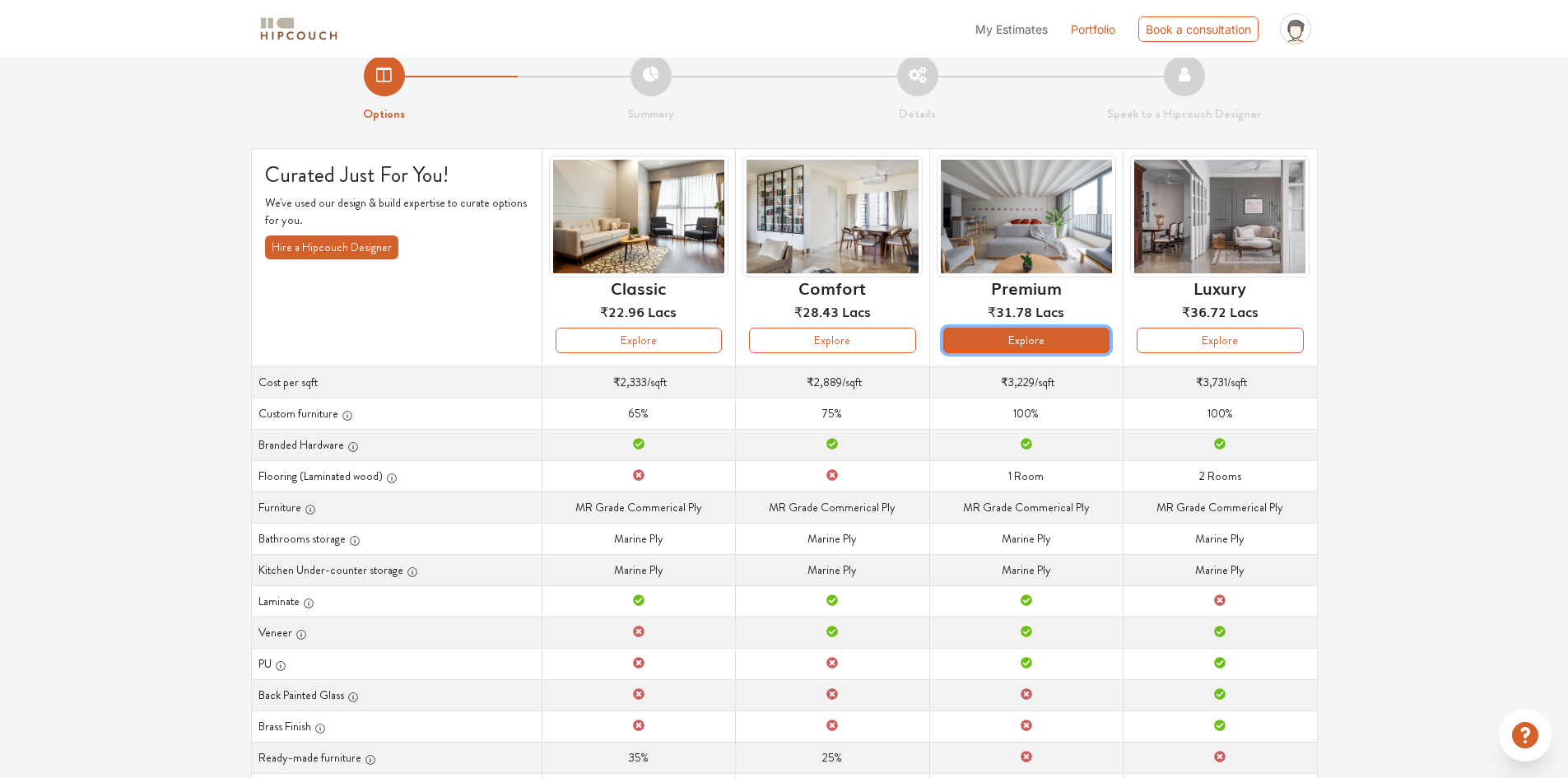
click at [1067, 328] on button "Explore" at bounding box center [1026, 341] width 167 height 25
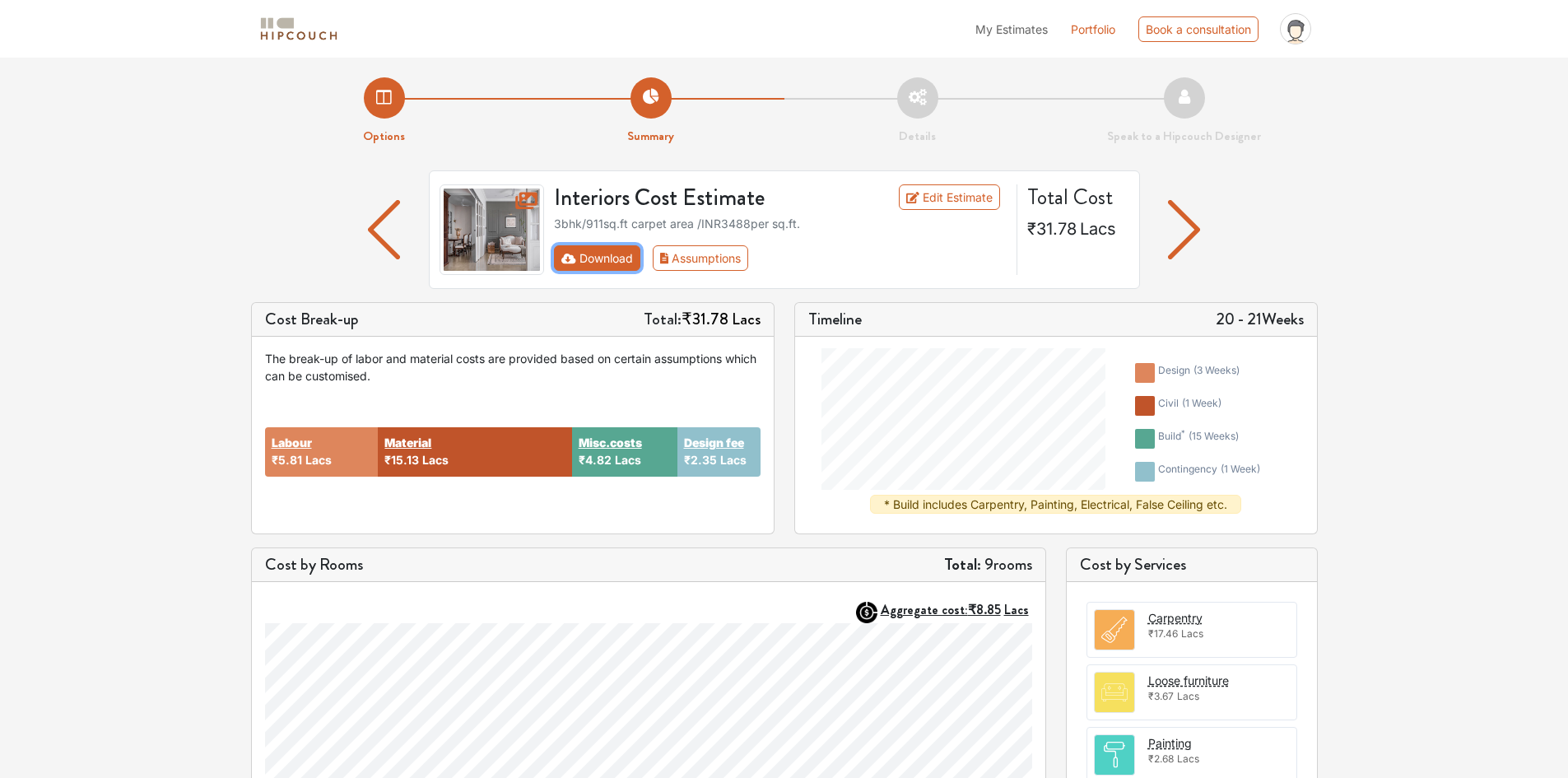
click at [618, 259] on button "Download" at bounding box center [597, 258] width 86 height 25
click at [931, 196] on link "Edit Estimate" at bounding box center [949, 197] width 101 height 25
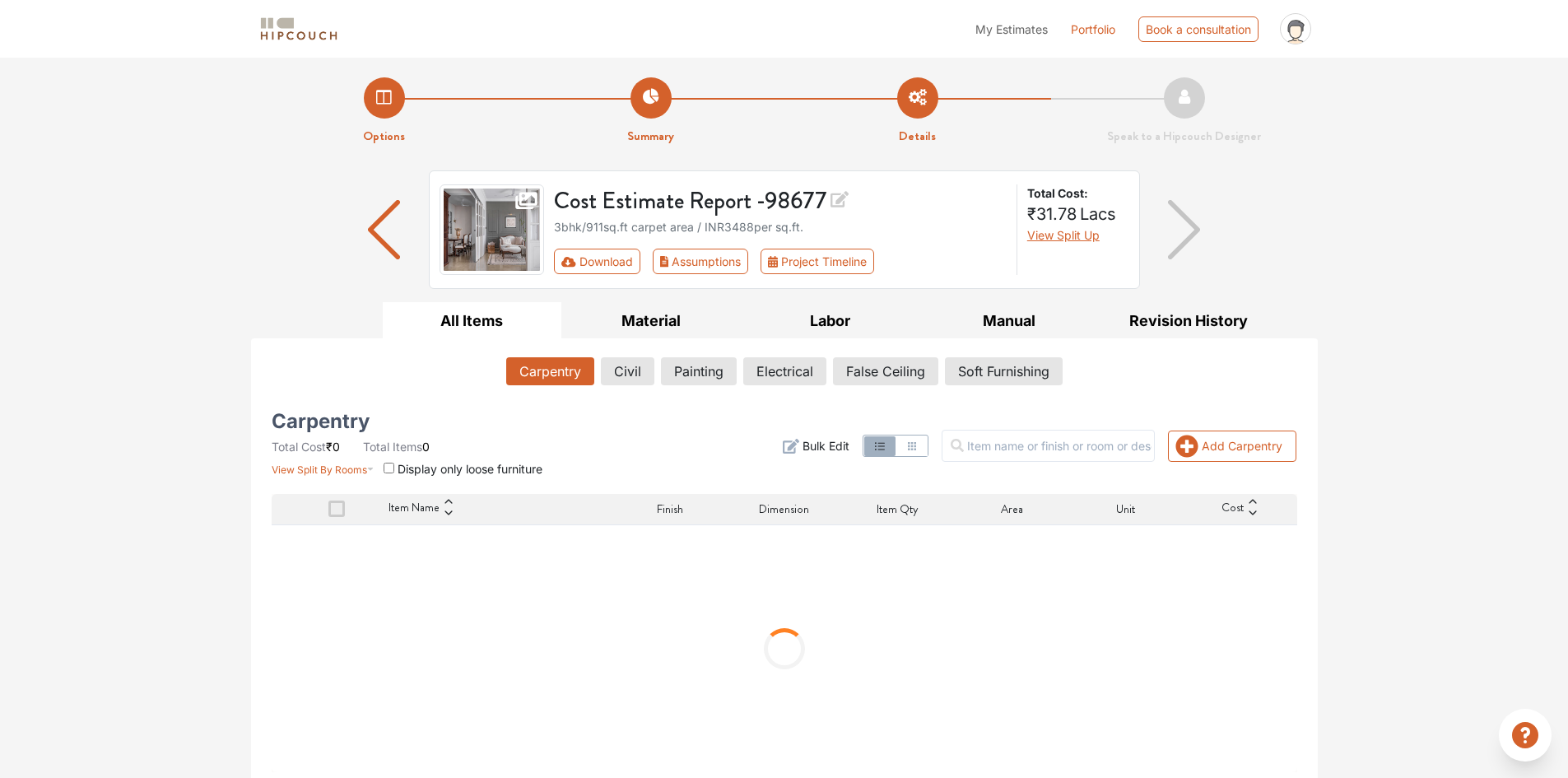
scroll to position [6, 0]
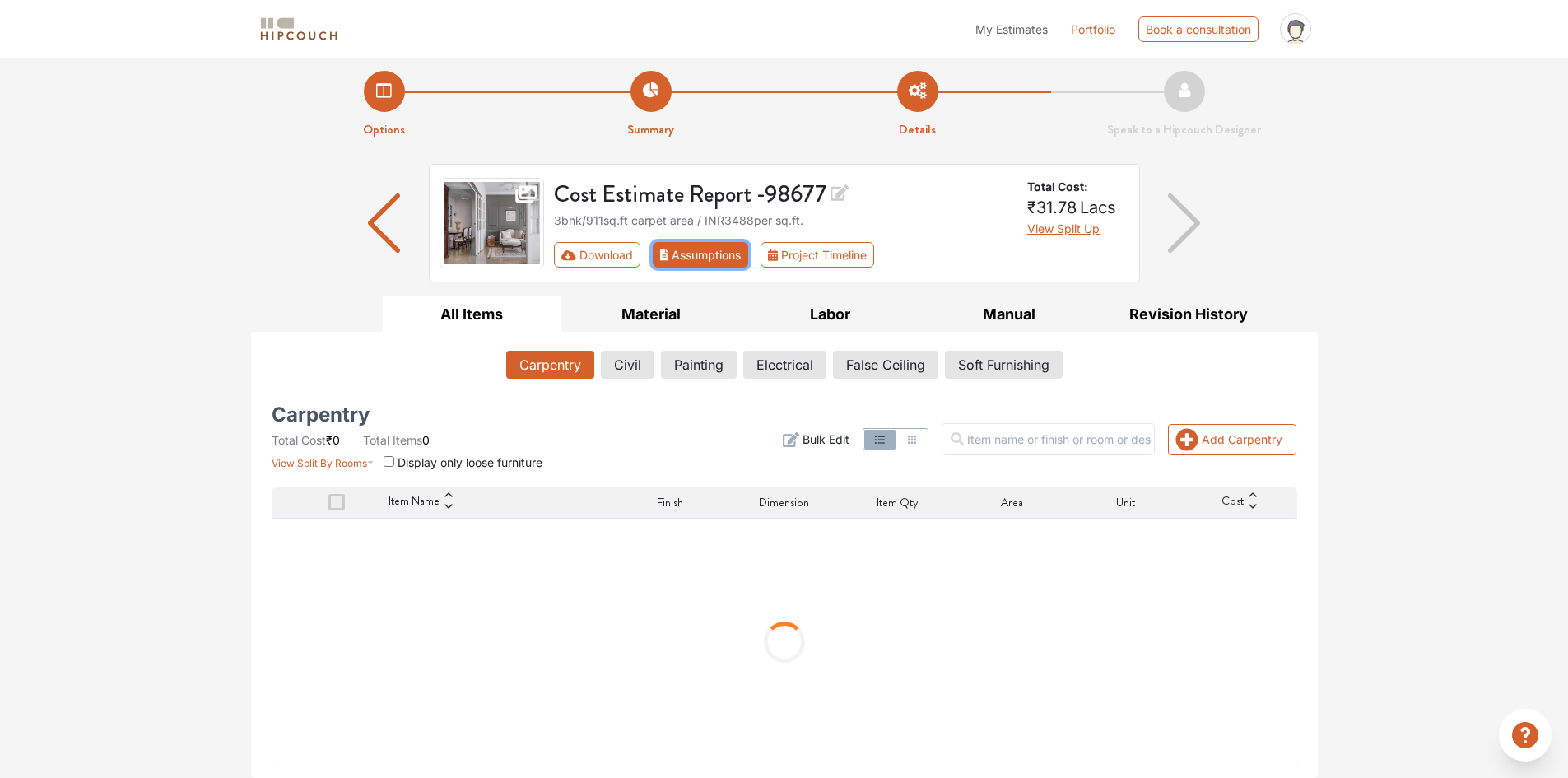
click at [679, 248] on button "Assumptions" at bounding box center [701, 255] width 96 height 25
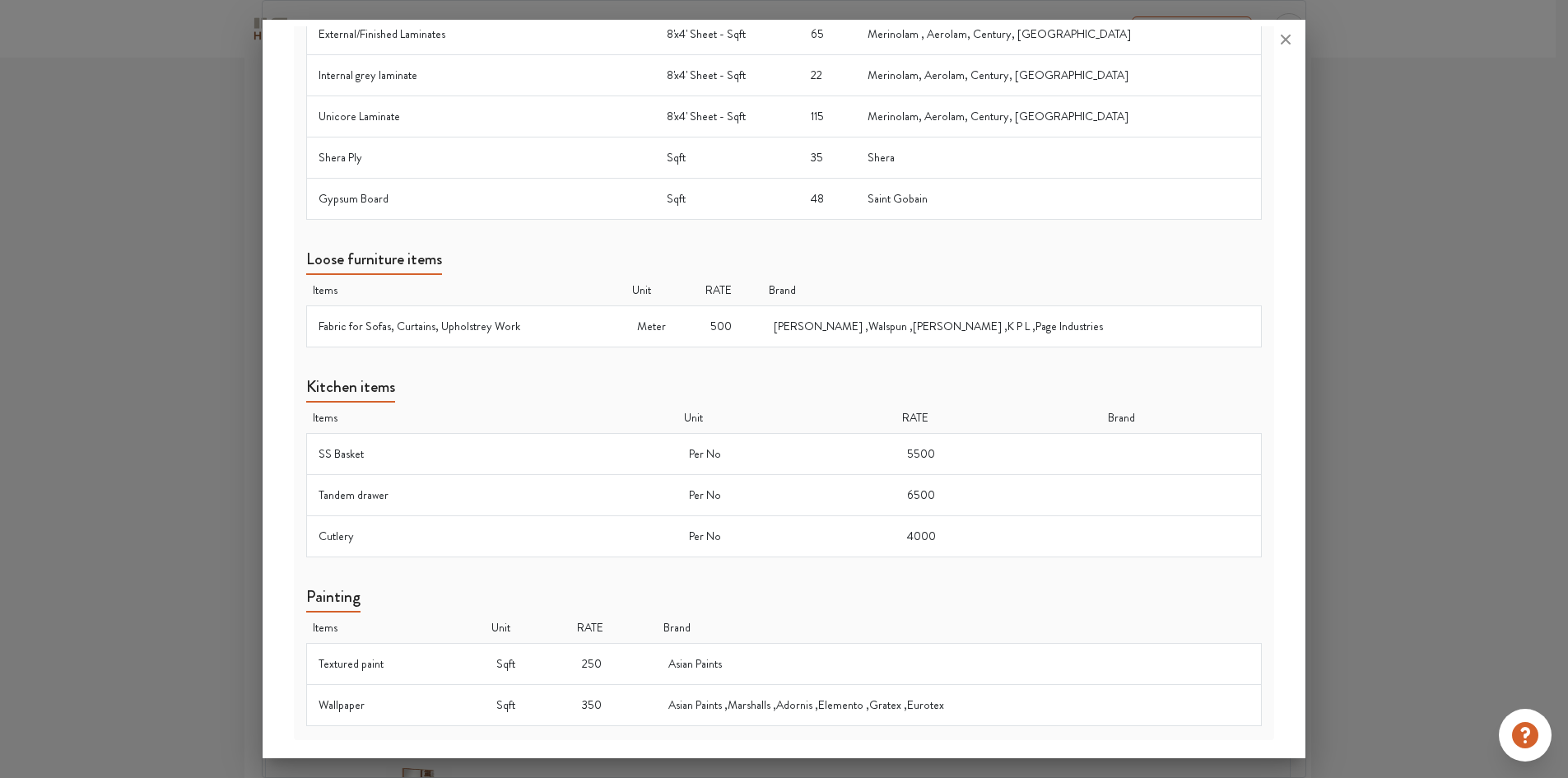
scroll to position [375, 0]
click at [1284, 47] on icon at bounding box center [1285, 39] width 26 height 26
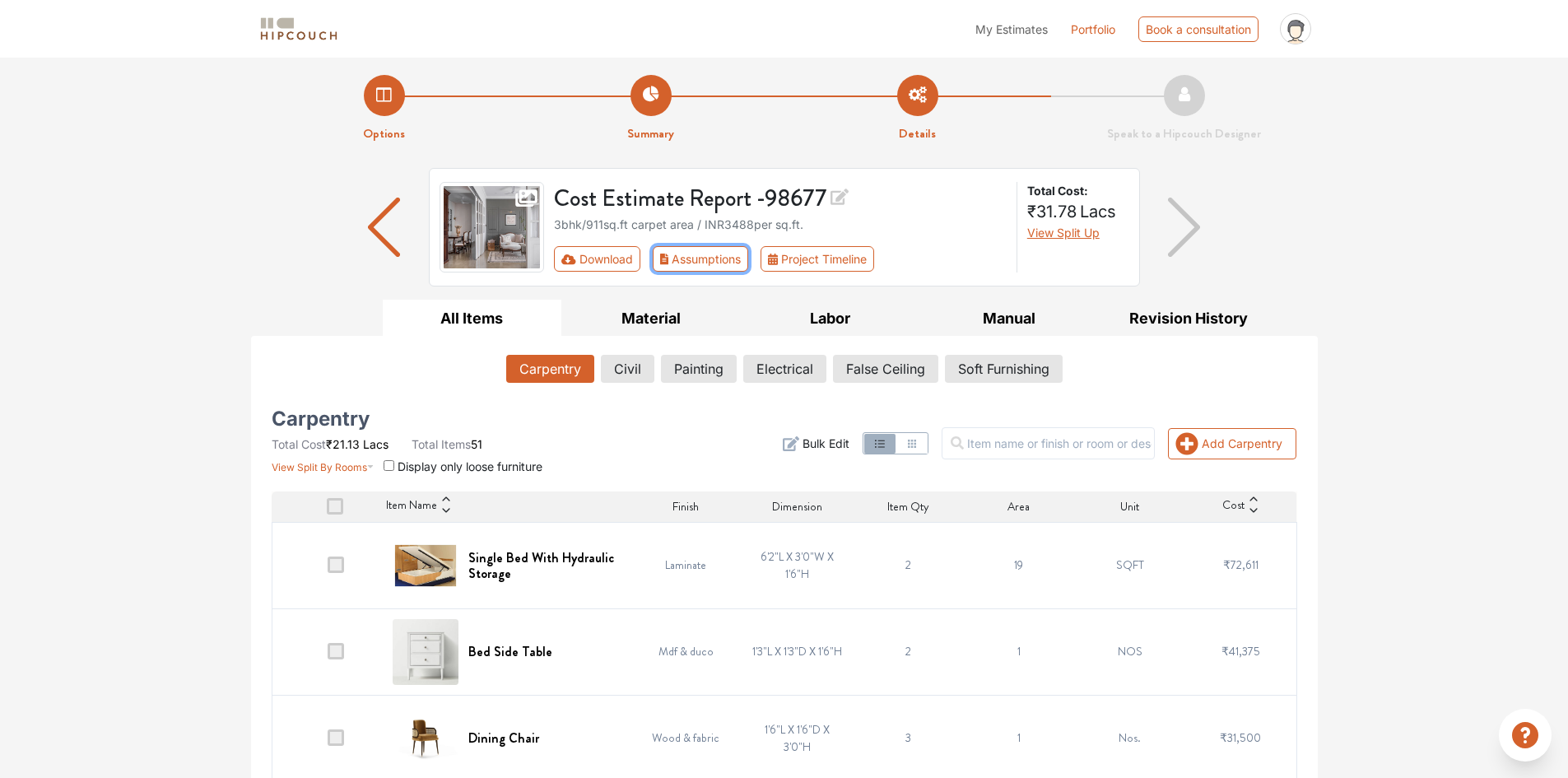
scroll to position [0, 0]
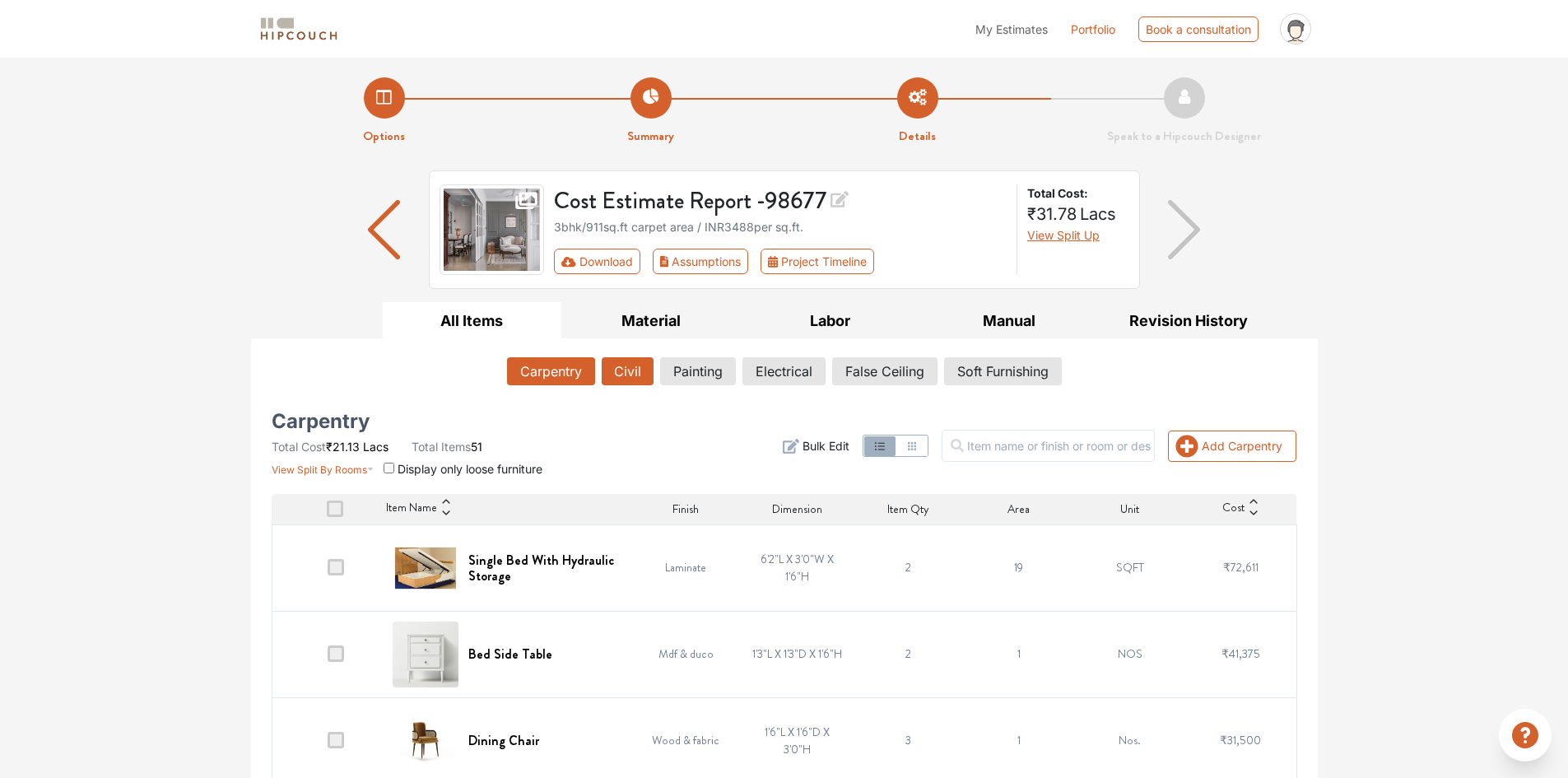
click at [613, 373] on button "Civil" at bounding box center [627, 370] width 52 height 28
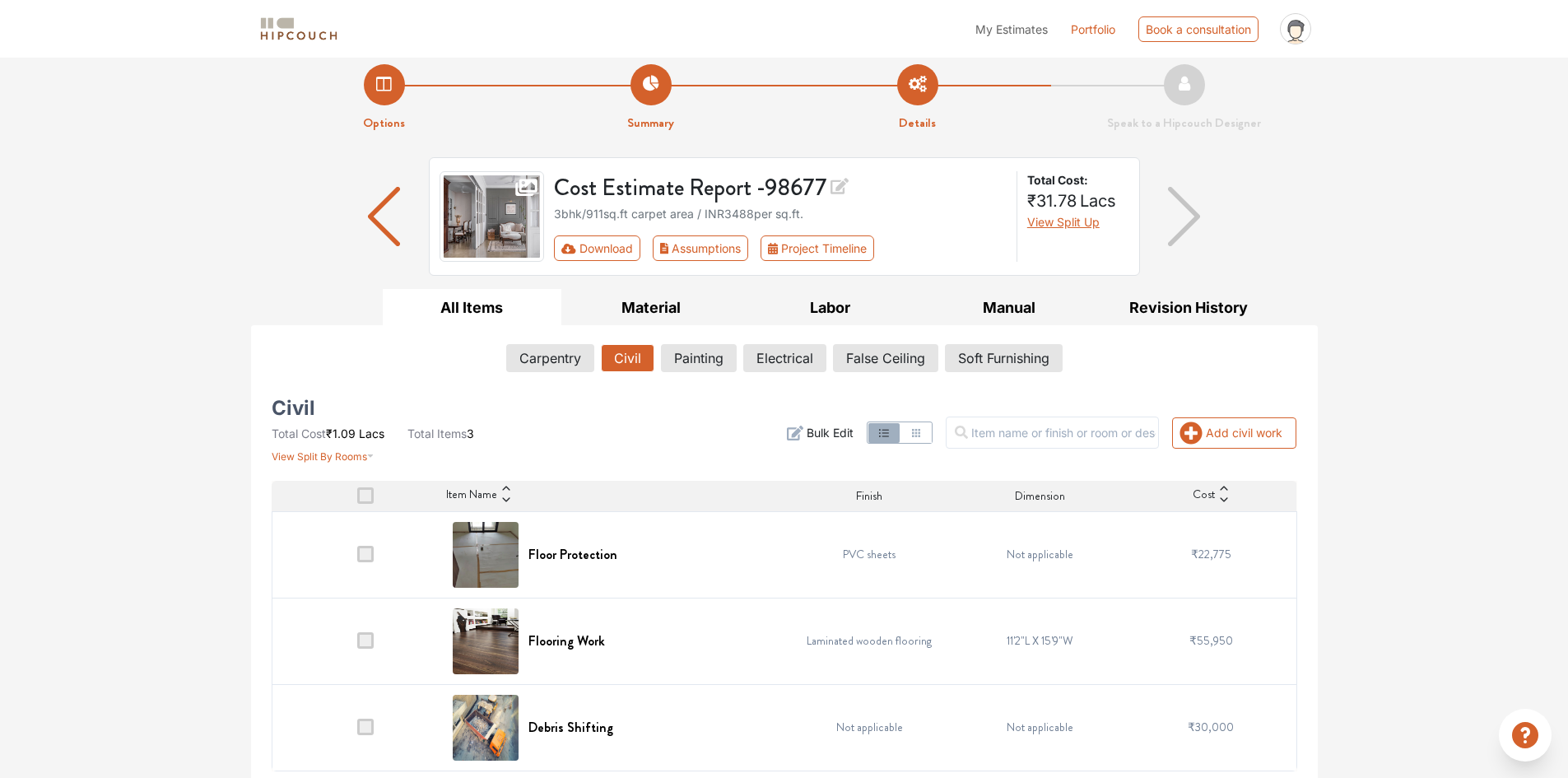
scroll to position [19, 0]
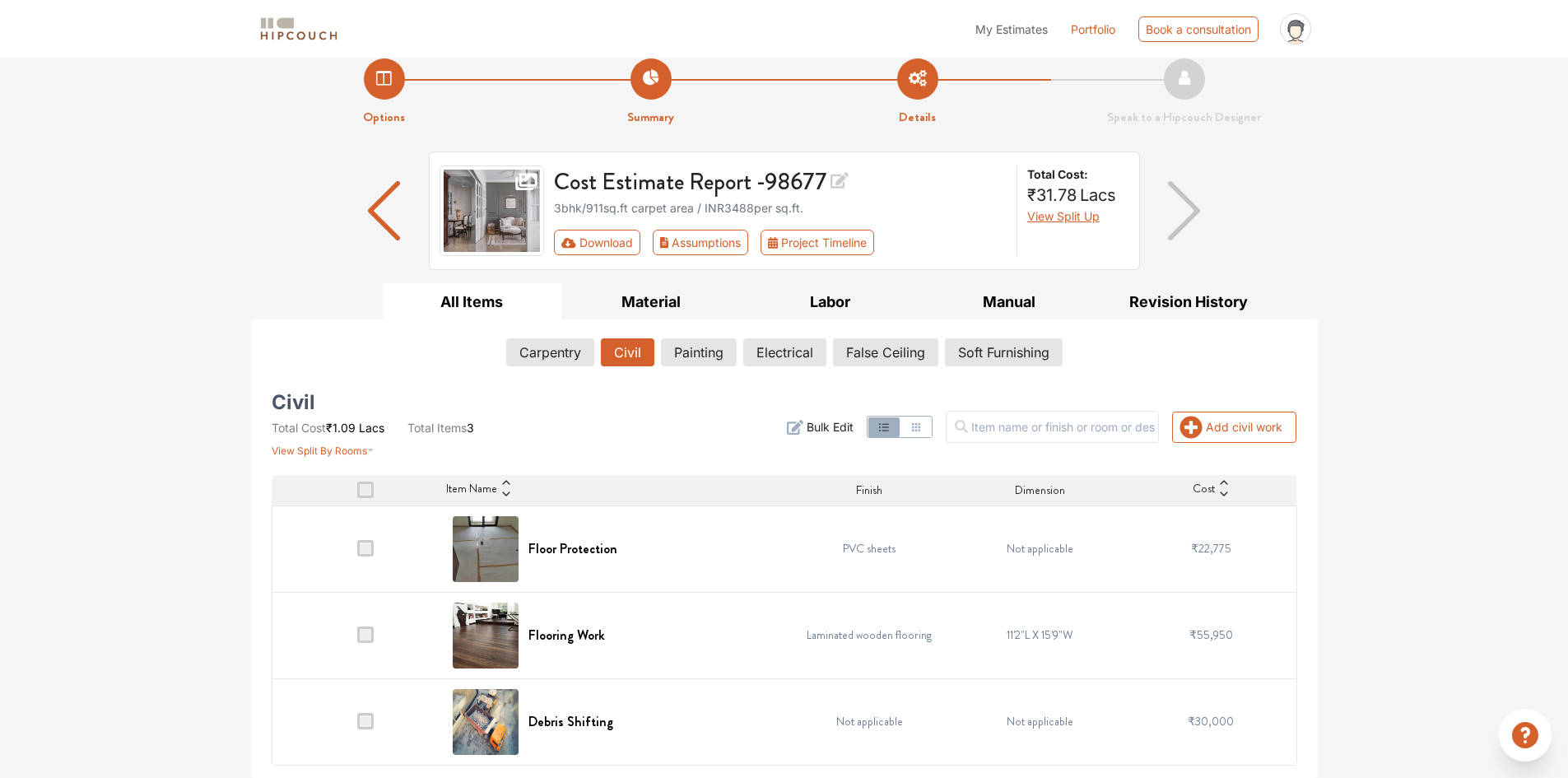
click at [1398, 322] on div "Options Summary Details Speak to a Hipcouch Designer Cost Estimate Report - 986…" at bounding box center [784, 408] width 1568 height 739
click at [680, 351] on button "Painting" at bounding box center [699, 351] width 74 height 28
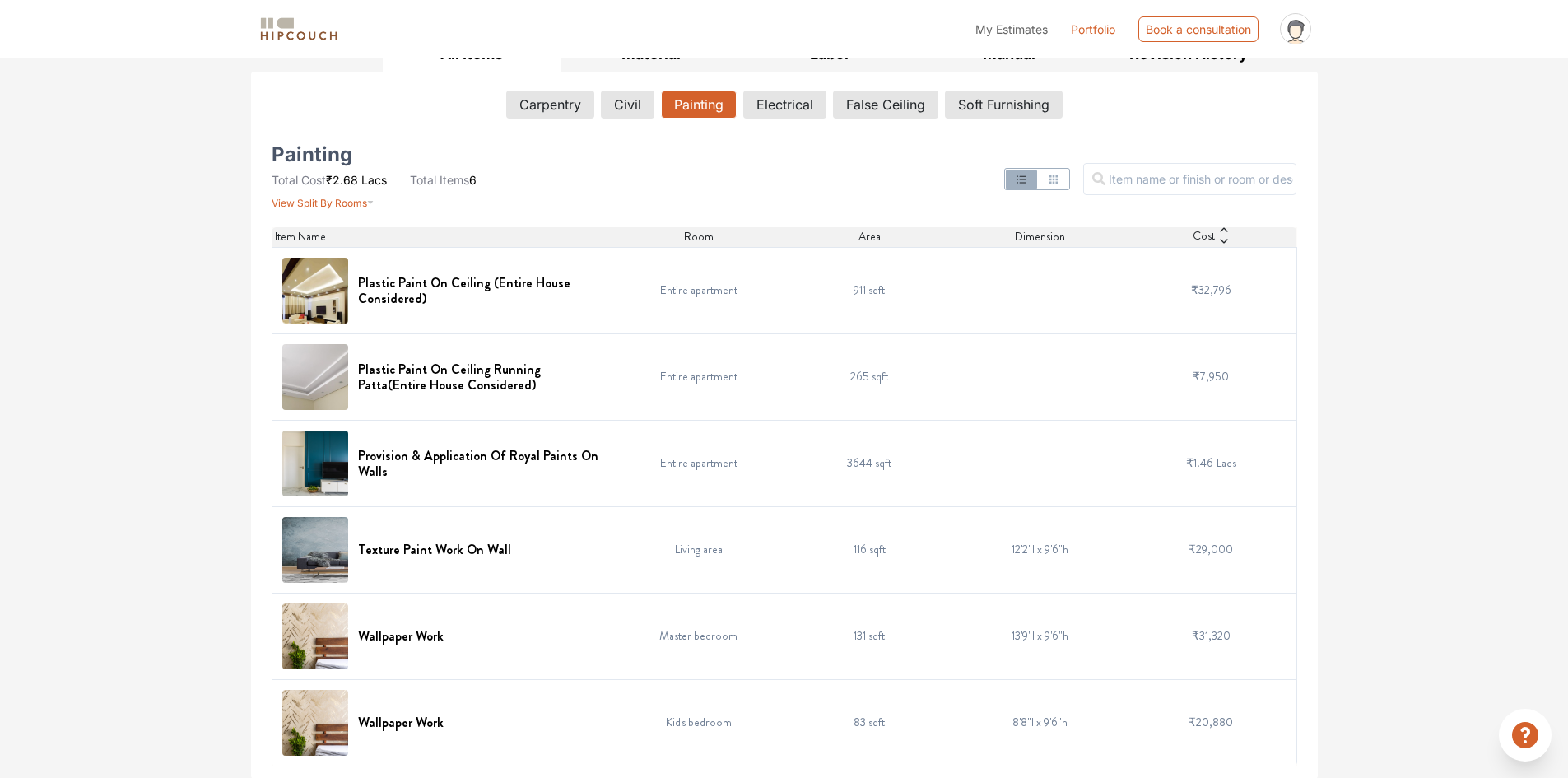
scroll to position [267, 0]
click at [771, 108] on button "Electrical" at bounding box center [785, 103] width 83 height 28
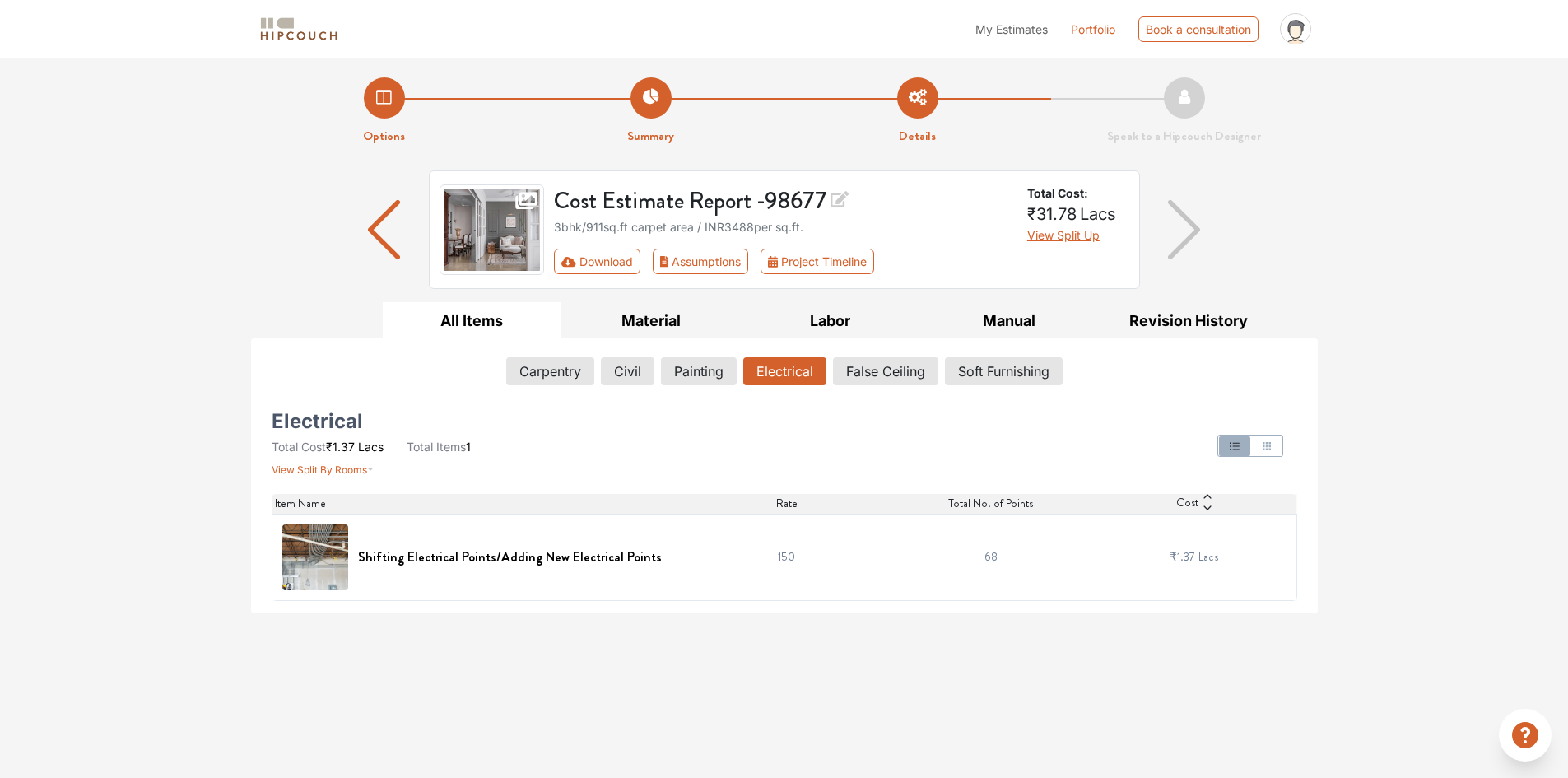
click at [867, 386] on div "Carpentry Civil Painting Electrical False Ceiling Soft Furnishing" at bounding box center [784, 374] width 1025 height 34
click at [862, 369] on button "False Ceiling" at bounding box center [886, 370] width 103 height 28
